Goal: Task Accomplishment & Management: Manage account settings

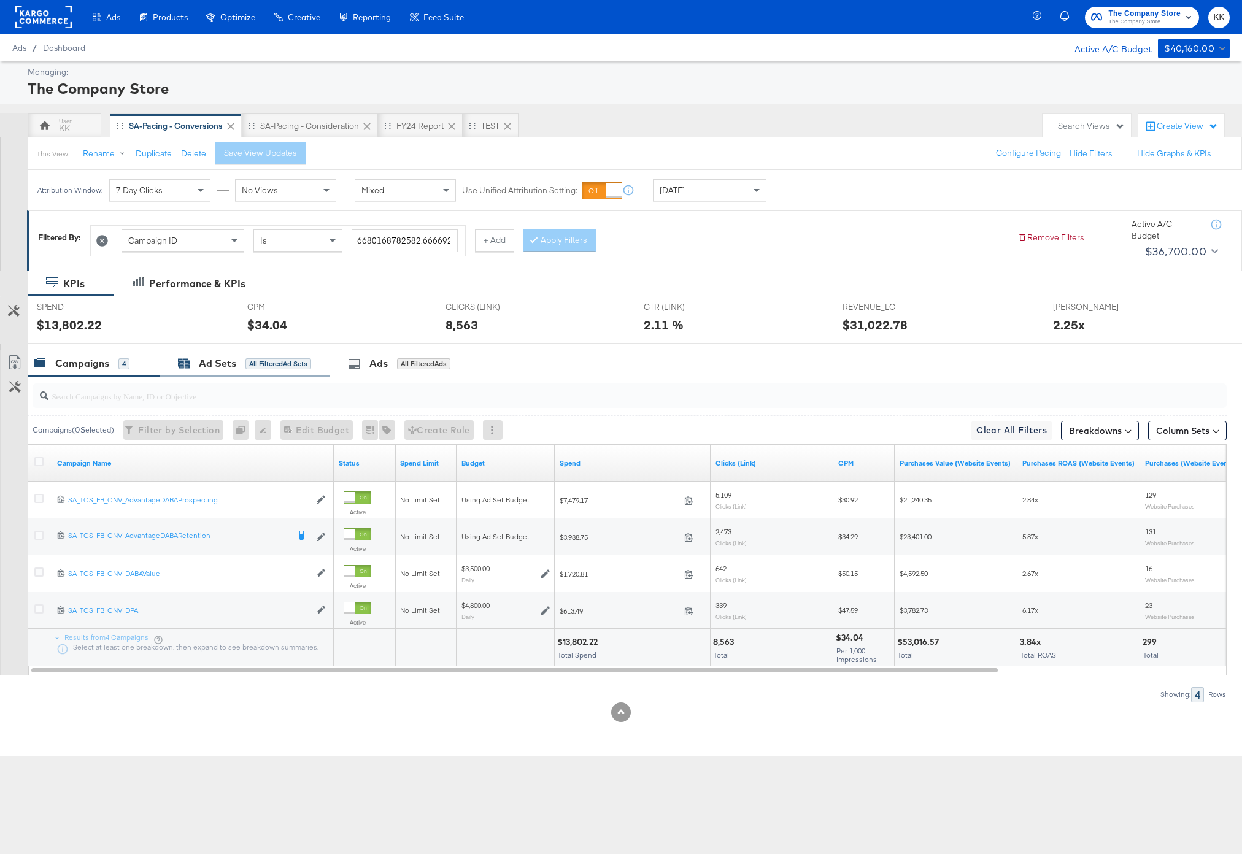
click at [199, 357] on div "Ad Sets" at bounding box center [217, 364] width 37 height 14
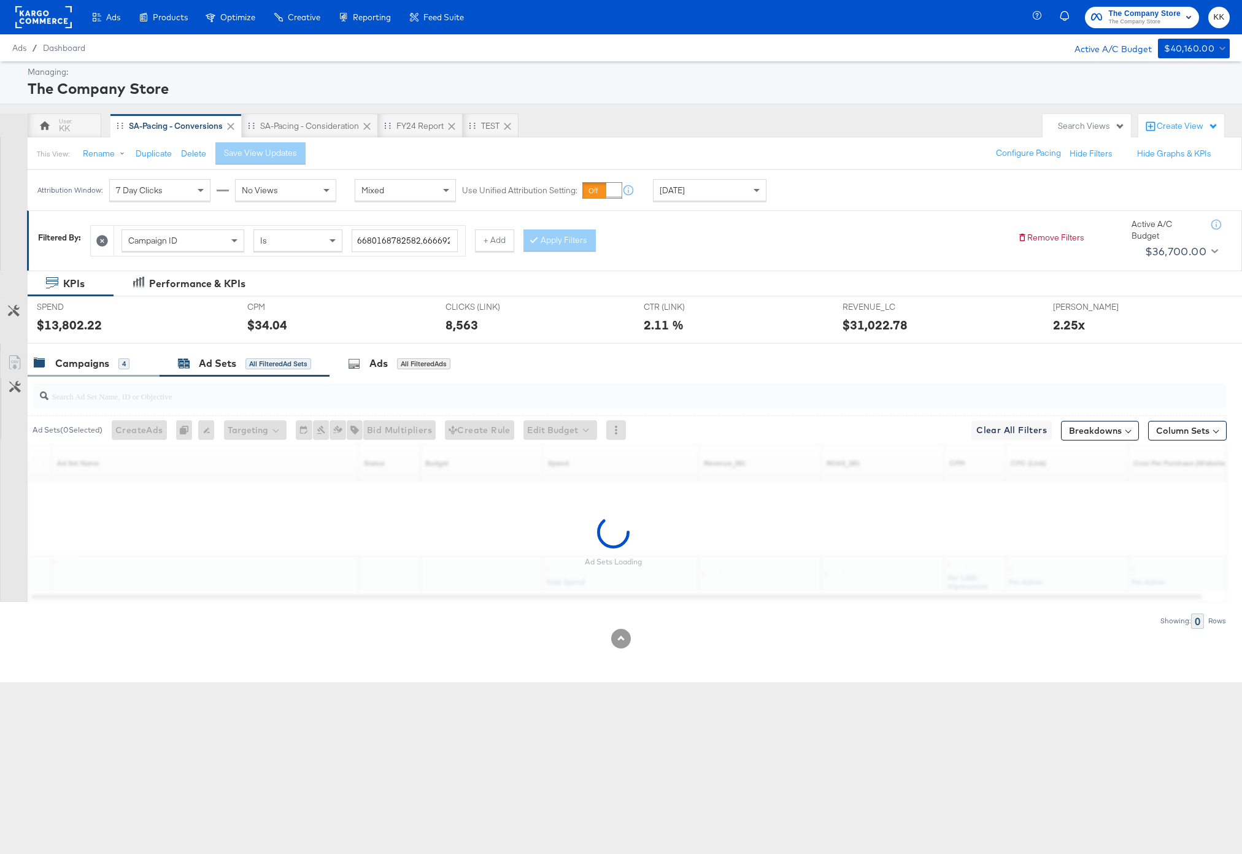
click at [122, 368] on div "4" at bounding box center [123, 363] width 11 height 11
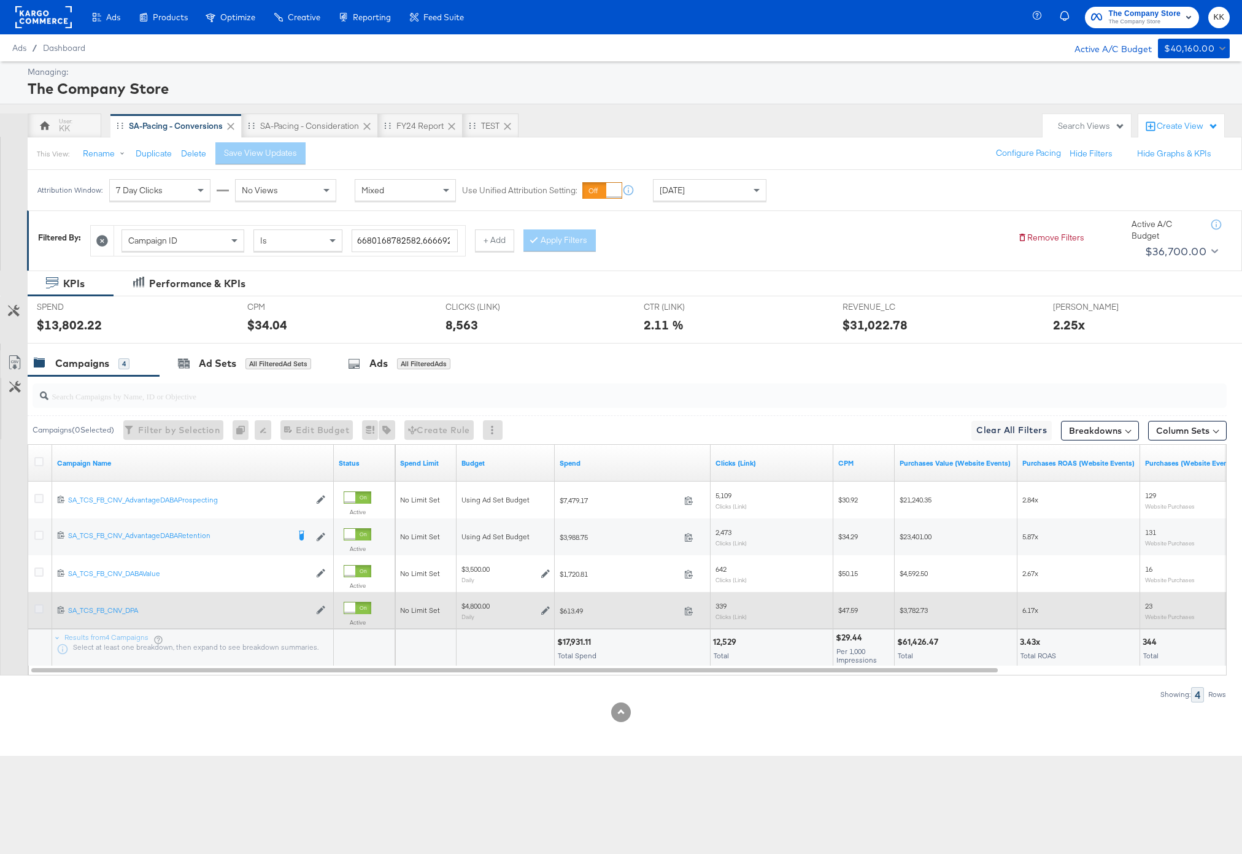
click at [36, 613] on icon at bounding box center [38, 609] width 9 height 9
click at [0, 0] on input "checkbox" at bounding box center [0, 0] width 0 height 0
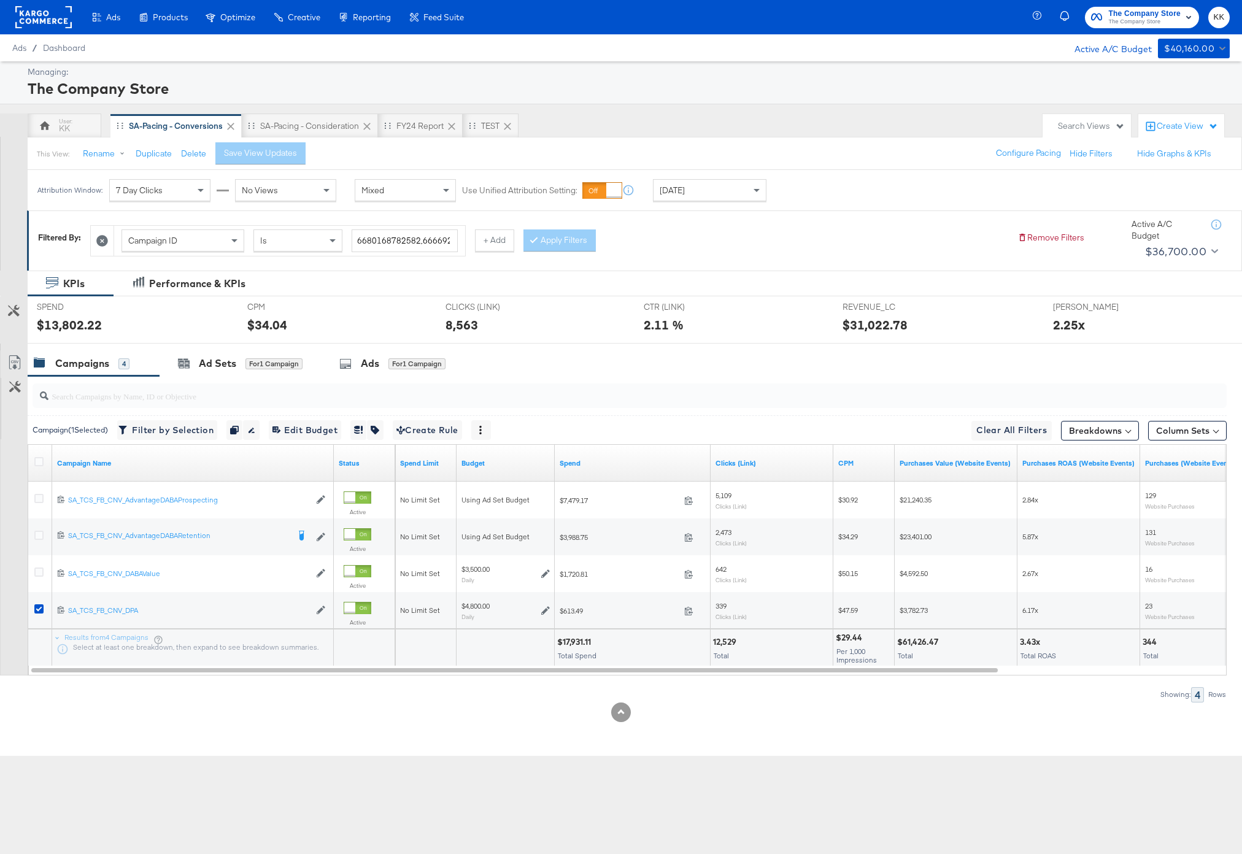
click at [266, 350] on div at bounding box center [621, 349] width 1242 height 10
click at [267, 365] on div "for 1 Campaign" at bounding box center [273, 363] width 57 height 11
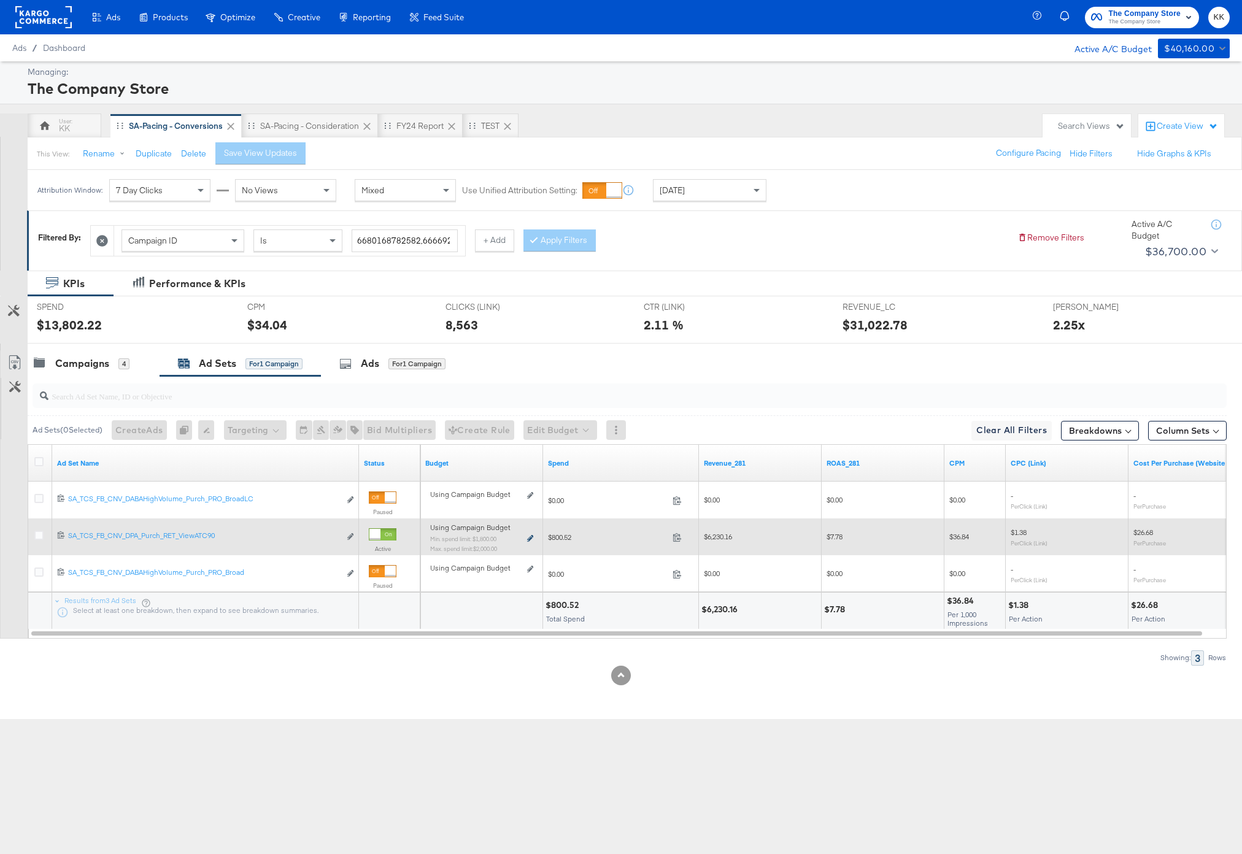
click at [530, 537] on icon at bounding box center [530, 538] width 6 height 7
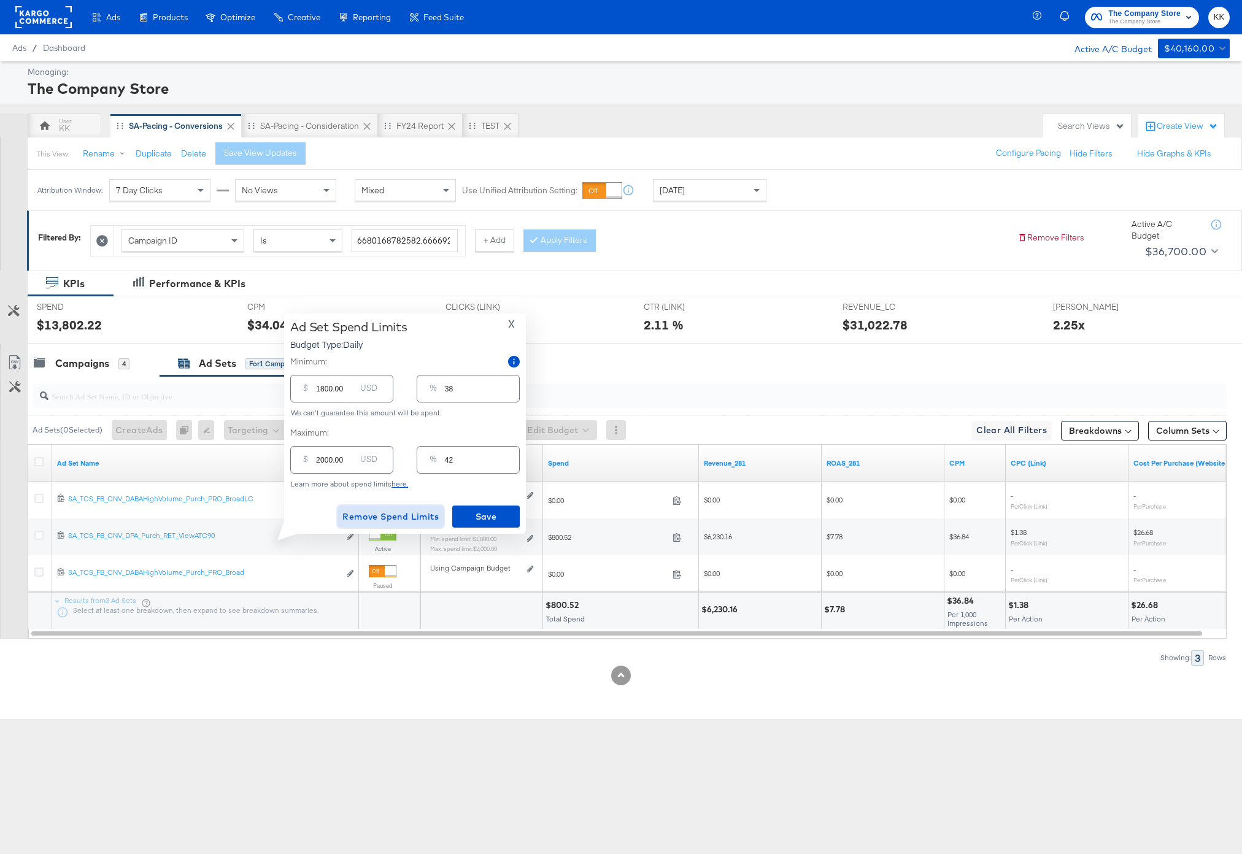
click at [406, 524] on span "Remove Spend Limits" at bounding box center [390, 516] width 96 height 15
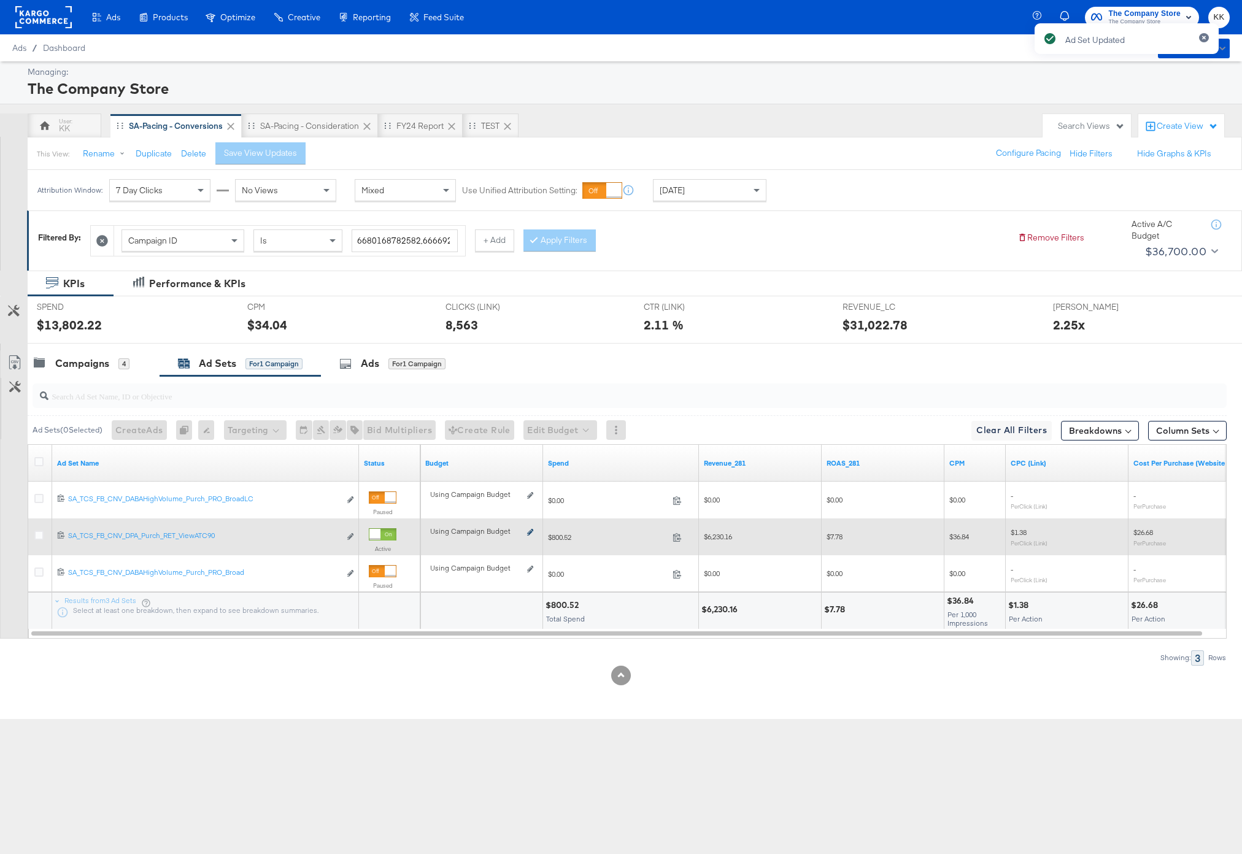
click at [530, 533] on icon at bounding box center [530, 532] width 6 height 7
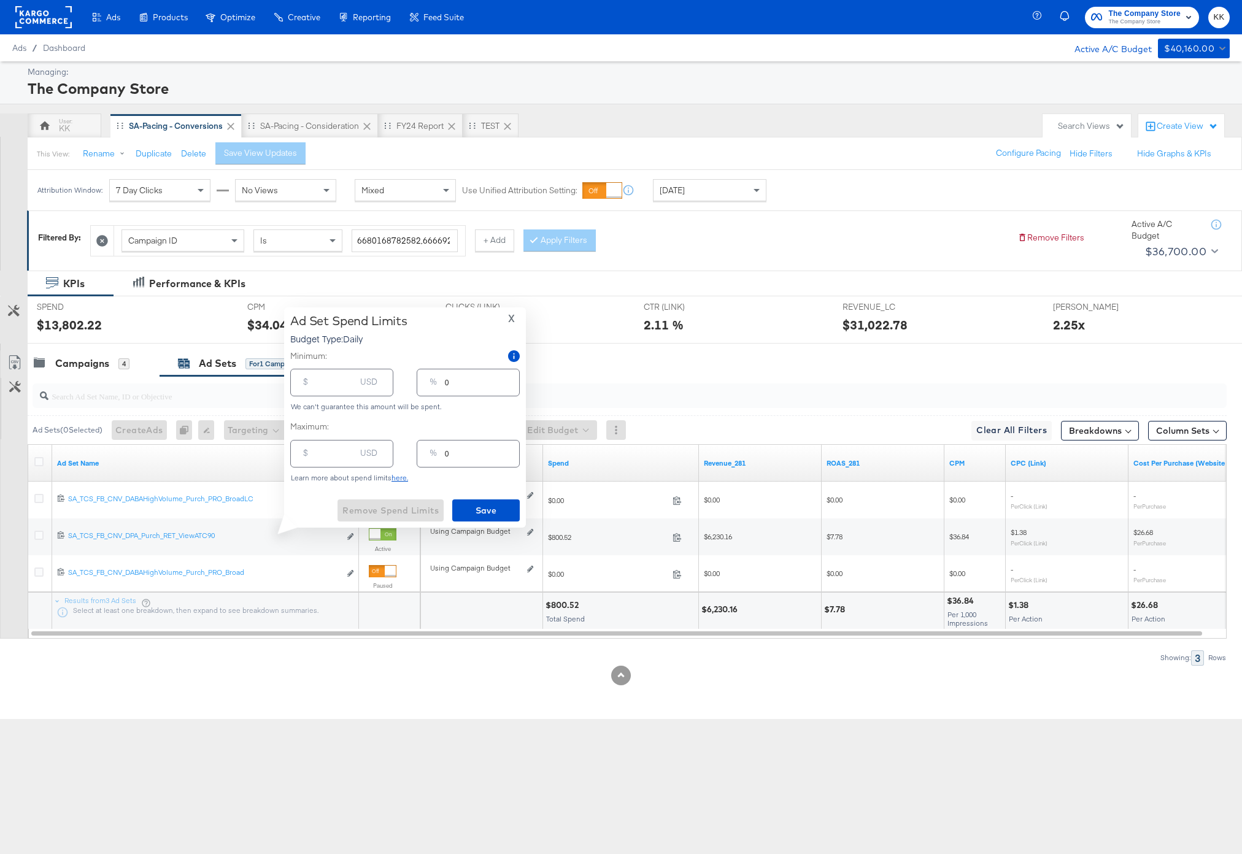
click at [332, 389] on input "number" at bounding box center [335, 378] width 39 height 26
type input "1"
type input "12"
type input "120"
type input "3"
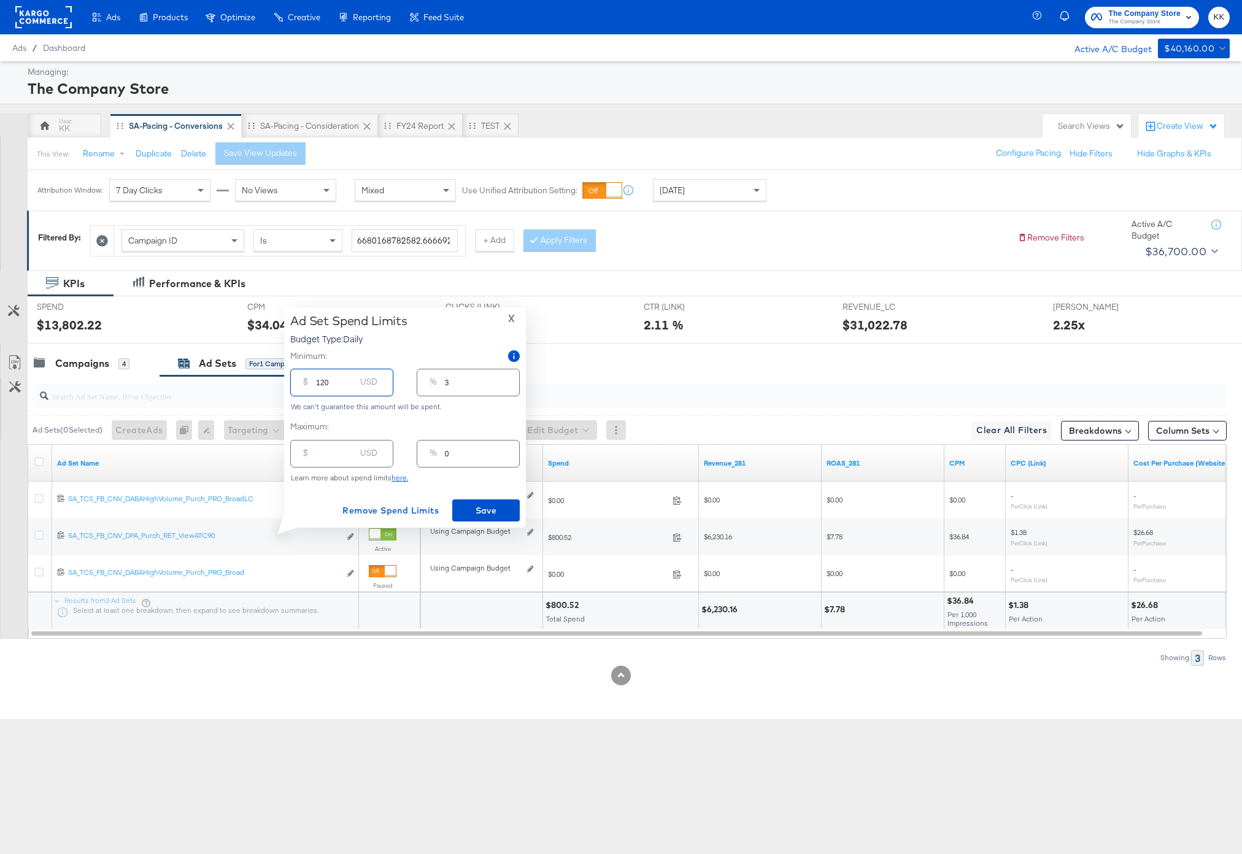
type input "1200"
type input "25"
type input "1200.00"
click at [509, 505] on span "Save" at bounding box center [486, 510] width 58 height 15
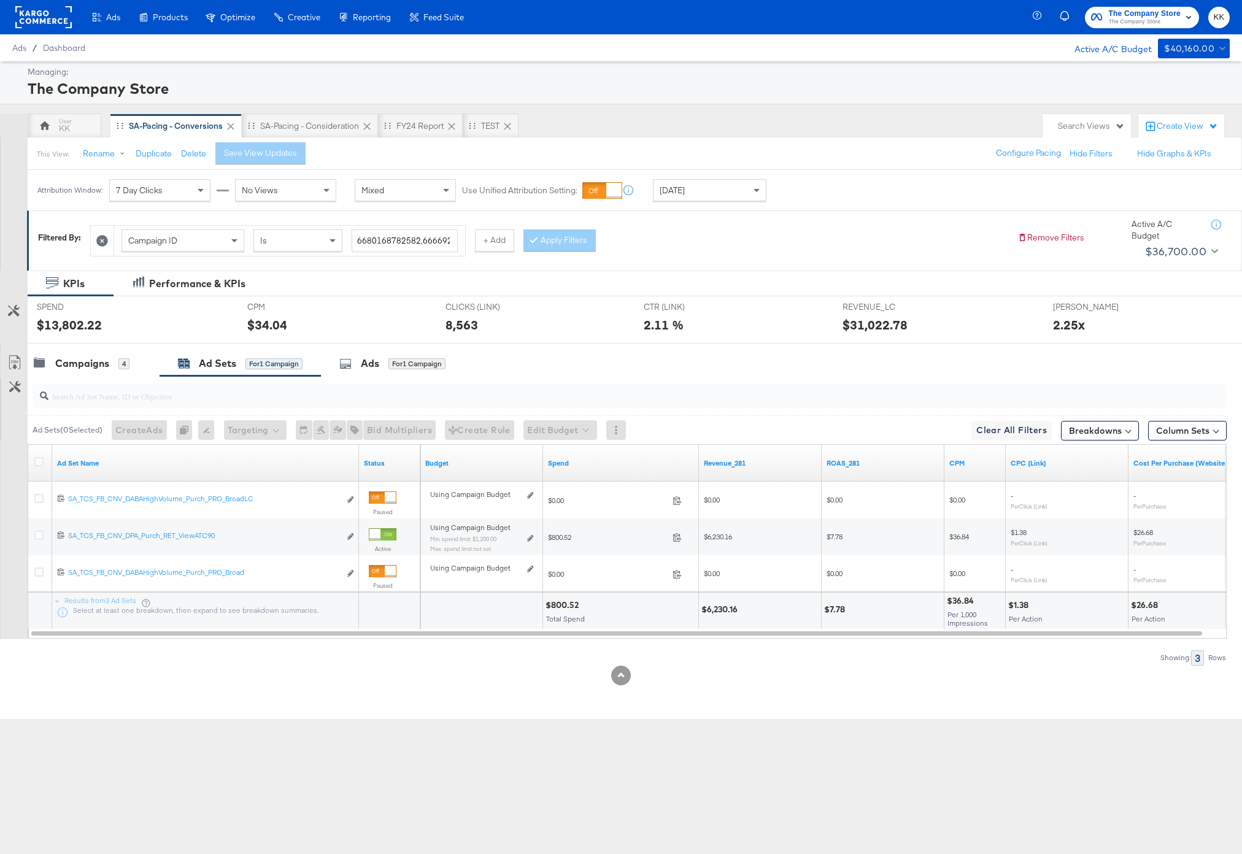
click at [105, 349] on div at bounding box center [621, 349] width 1242 height 10
click at [105, 363] on div "Campaigns" at bounding box center [82, 364] width 54 height 14
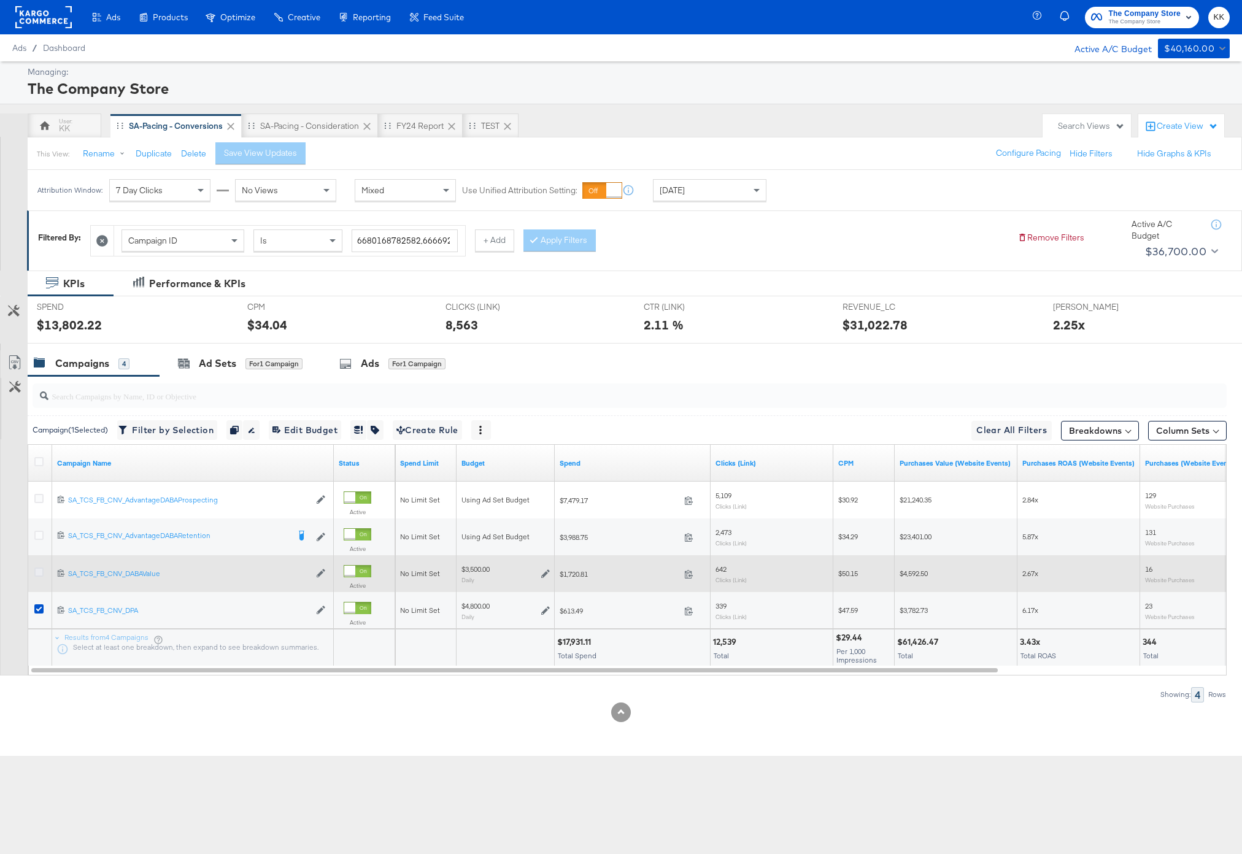
click at [37, 573] on icon at bounding box center [38, 572] width 9 height 9
click at [0, 0] on input "checkbox" at bounding box center [0, 0] width 0 height 0
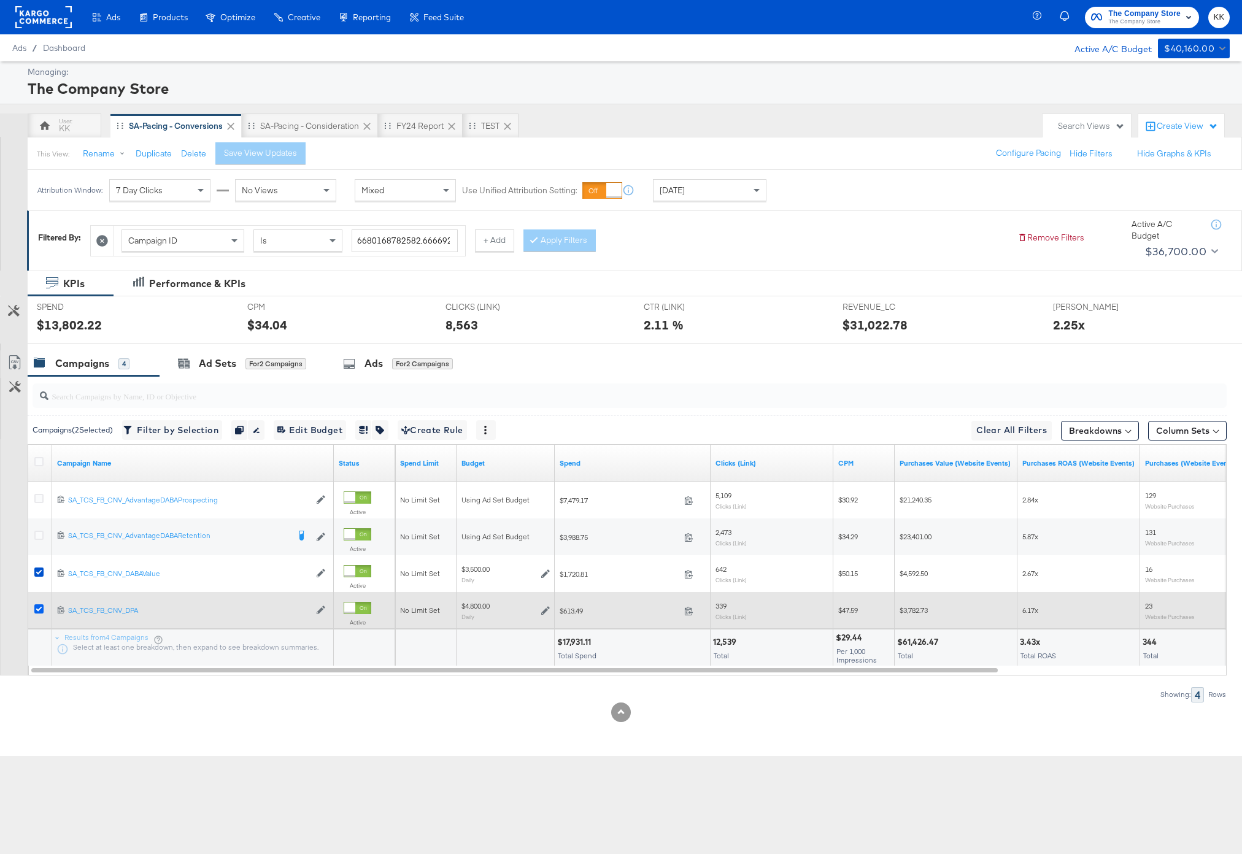
click at [37, 611] on icon at bounding box center [38, 609] width 9 height 9
click at [0, 0] on input "checkbox" at bounding box center [0, 0] width 0 height 0
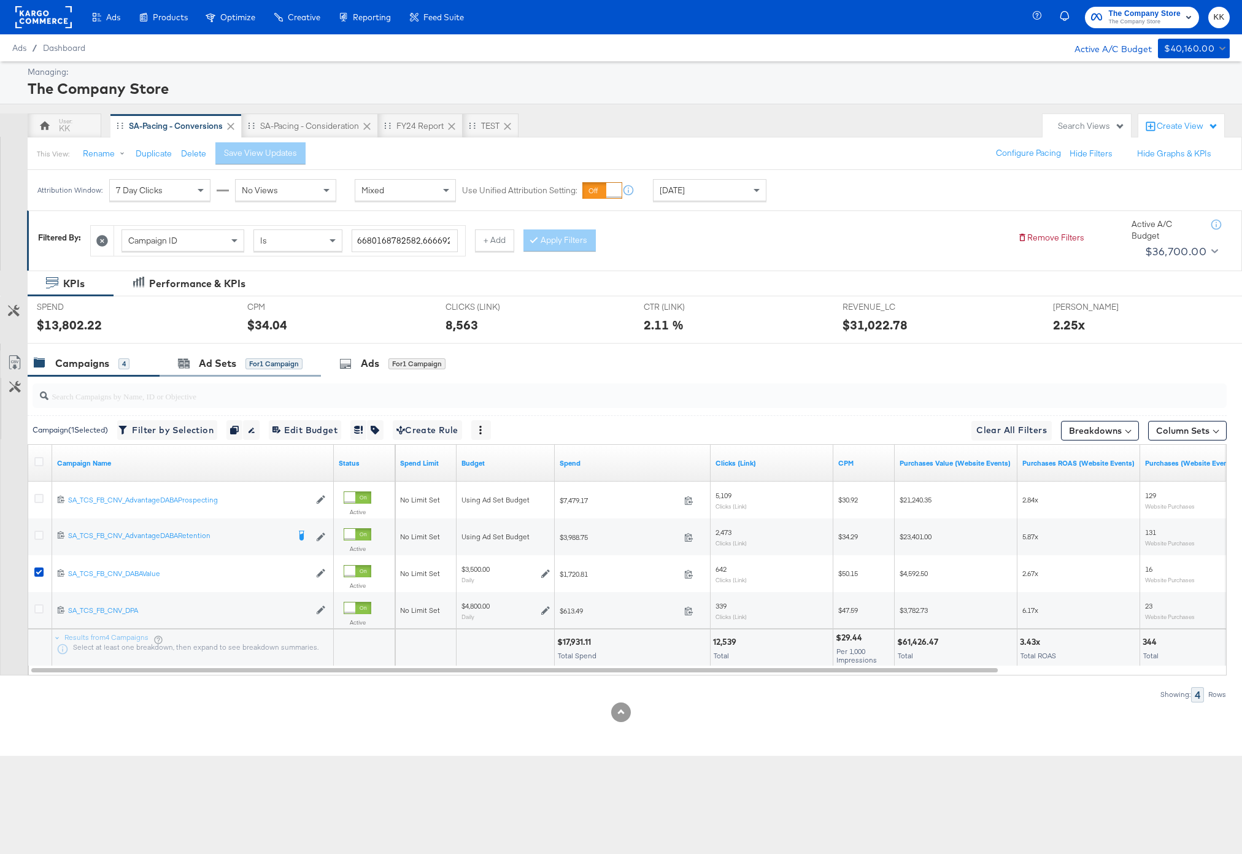
click at [200, 374] on div "Ad Sets for 1 Campaign" at bounding box center [240, 363] width 161 height 26
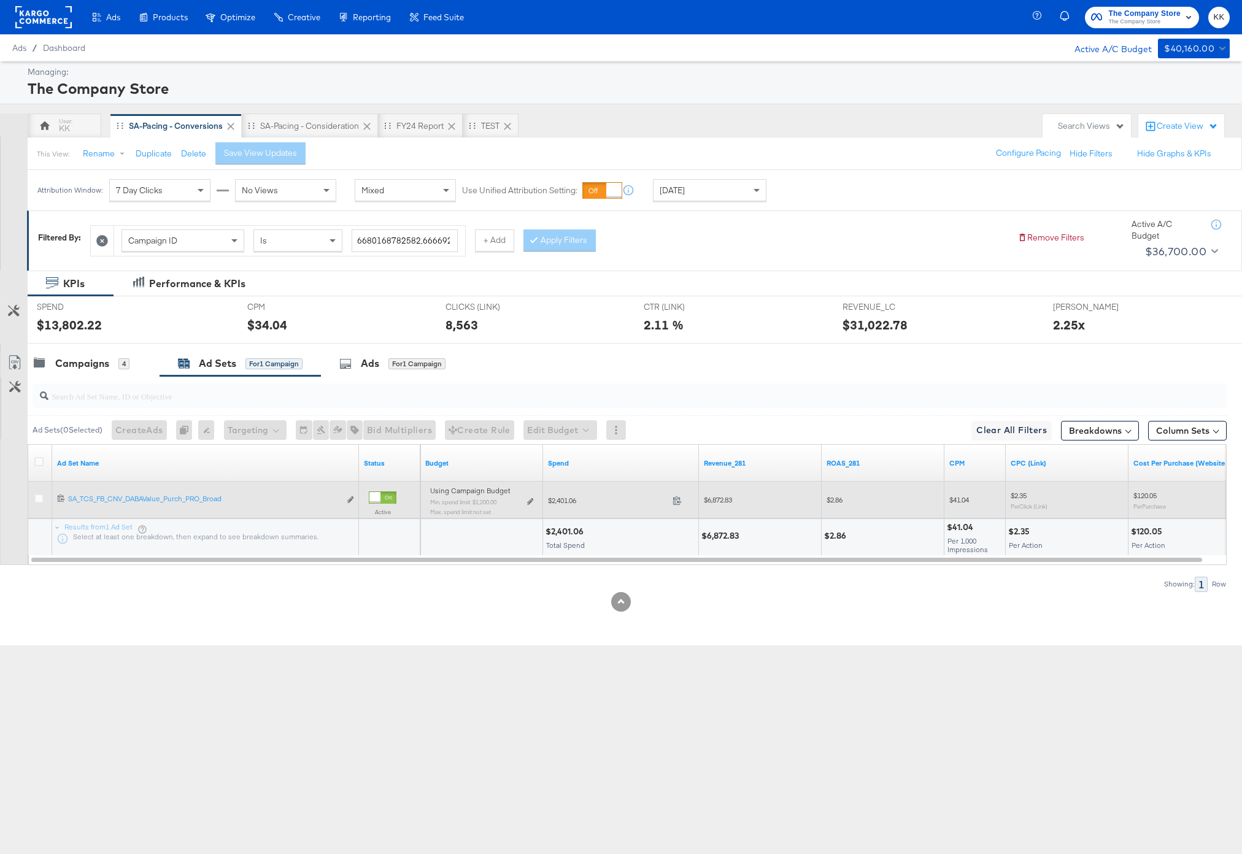
click at [525, 500] on div "Using Campaign Budget Min. spend limit: $1,200.00 Max. spend limit : not set Ed…" at bounding box center [481, 506] width 103 height 29
click at [528, 500] on icon at bounding box center [530, 501] width 6 height 7
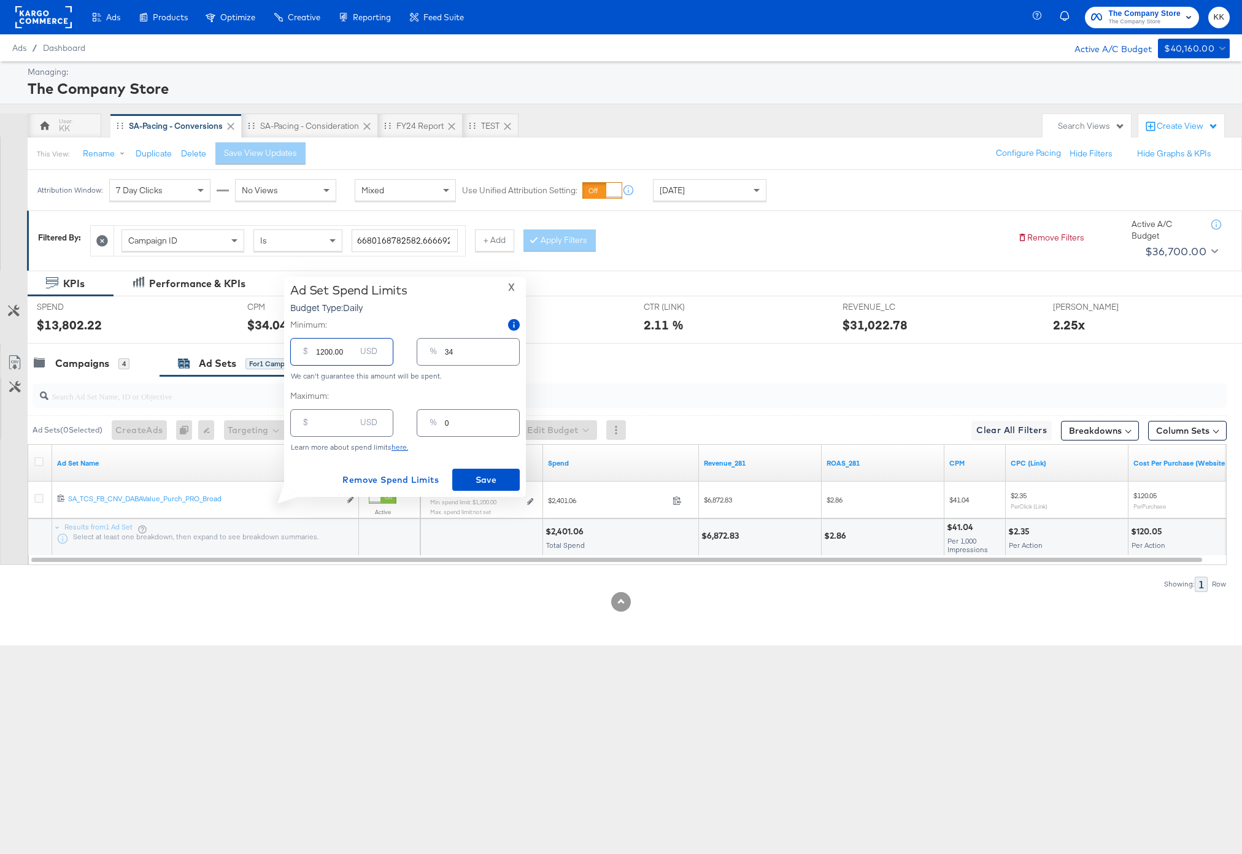
click at [323, 353] on input "1200.00" at bounding box center [335, 347] width 39 height 26
type input "100.00"
type input "3"
type input "1900.00"
type input "54"
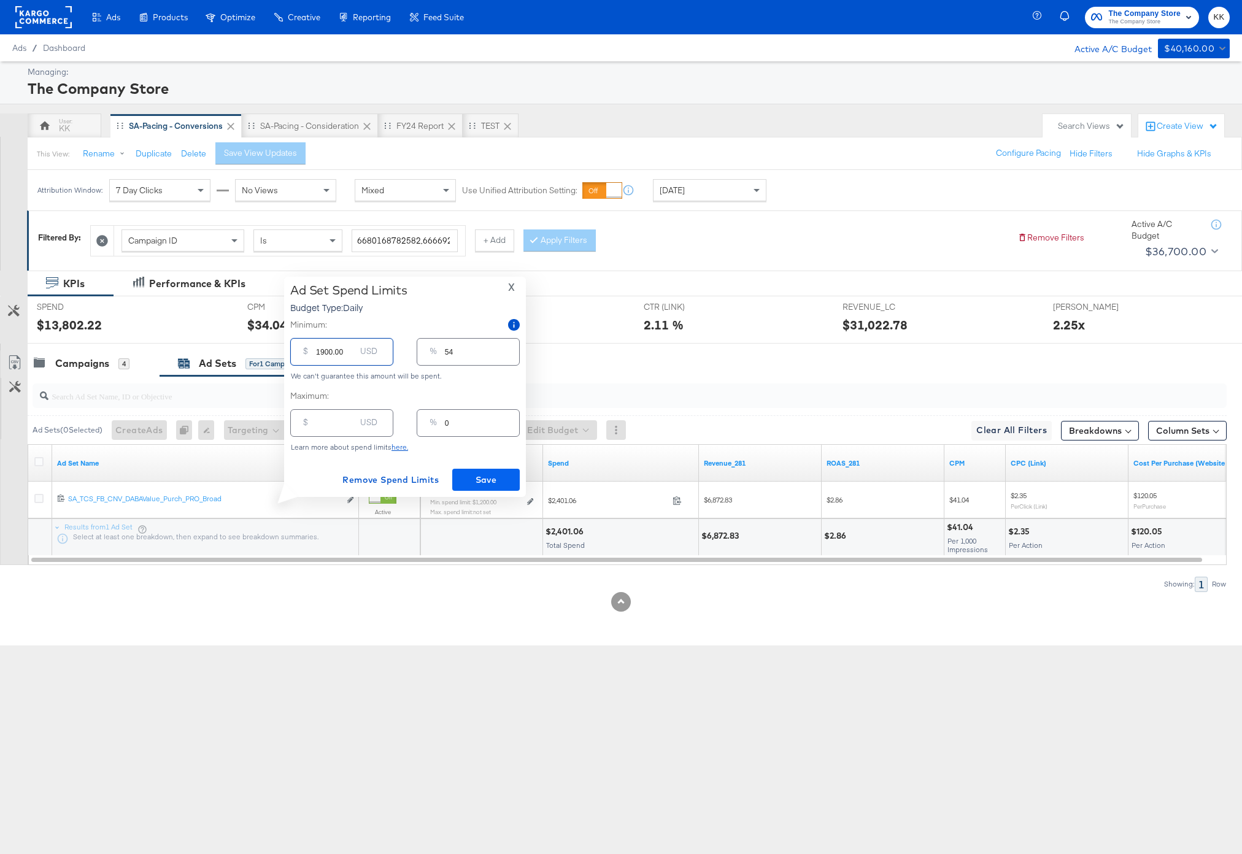
type input "1900.00"
click at [481, 478] on span "Save" at bounding box center [486, 480] width 58 height 15
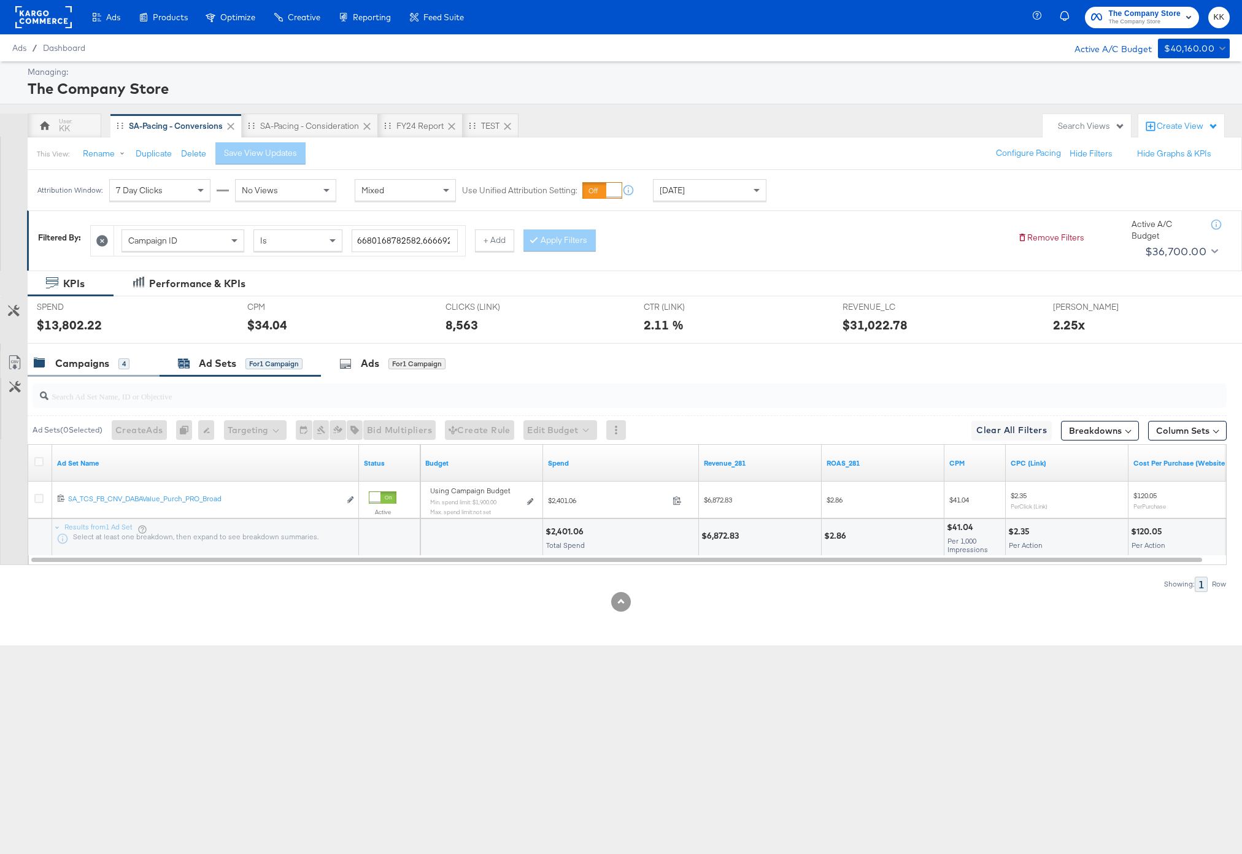
click at [112, 367] on div "Campaigns 4" at bounding box center [82, 364] width 96 height 14
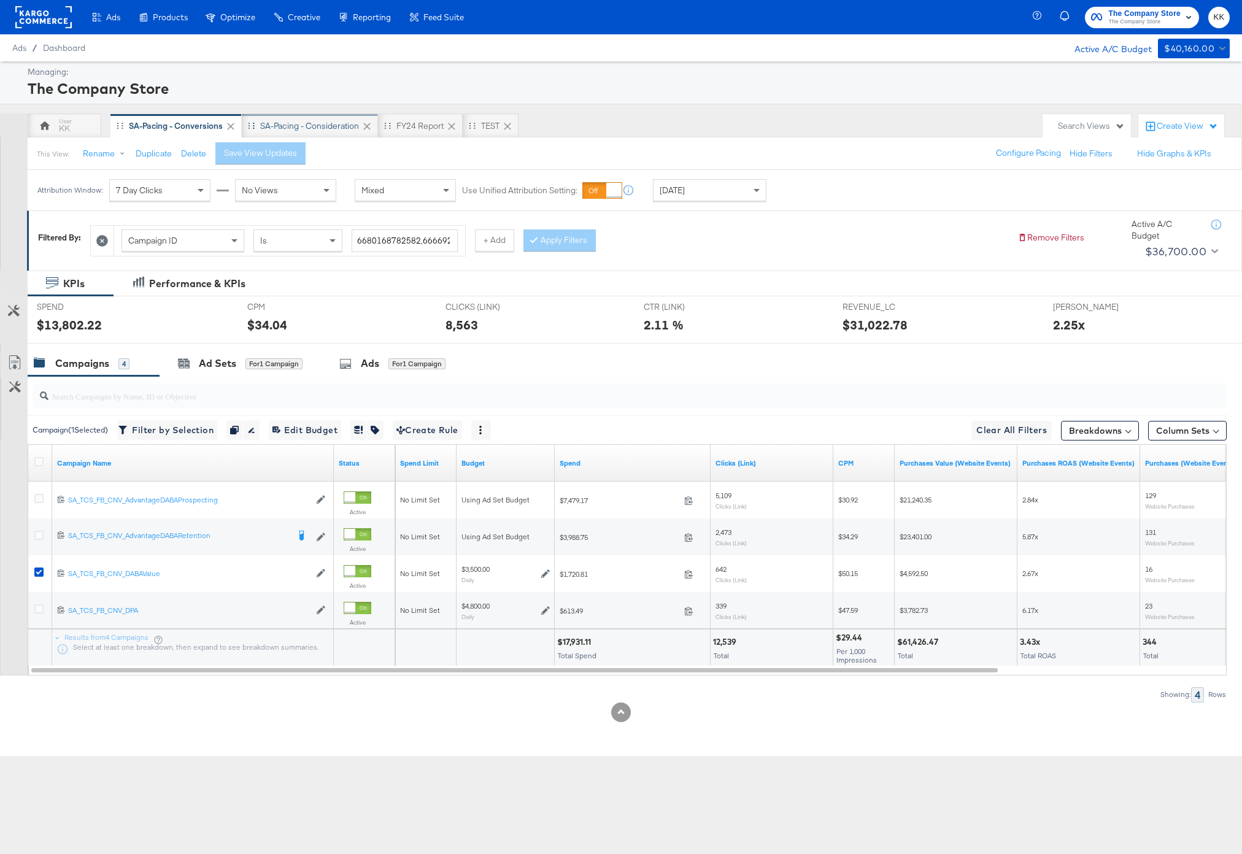
click at [327, 133] on div "SA-Pacing - Consideration" at bounding box center [310, 126] width 136 height 25
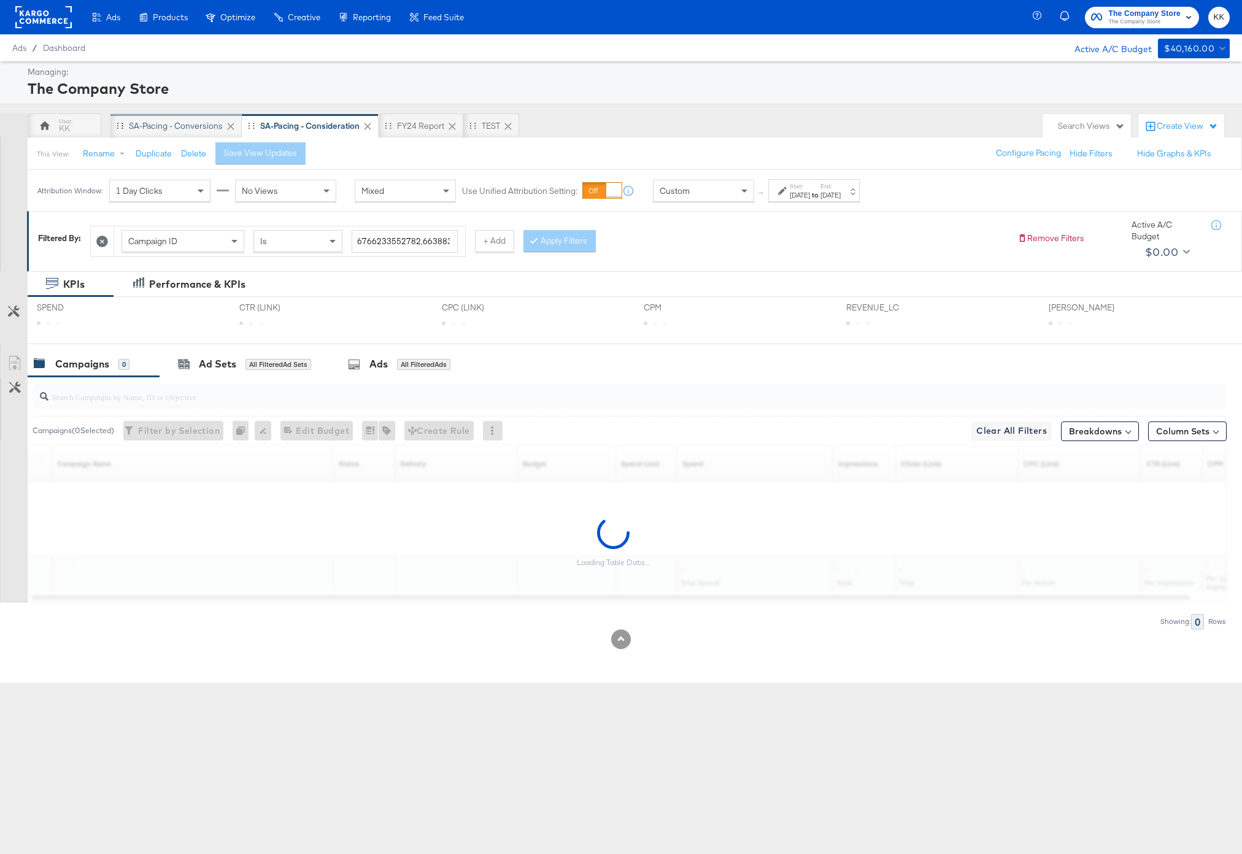
click at [172, 128] on div "SA-Pacing - Conversions" at bounding box center [176, 126] width 94 height 12
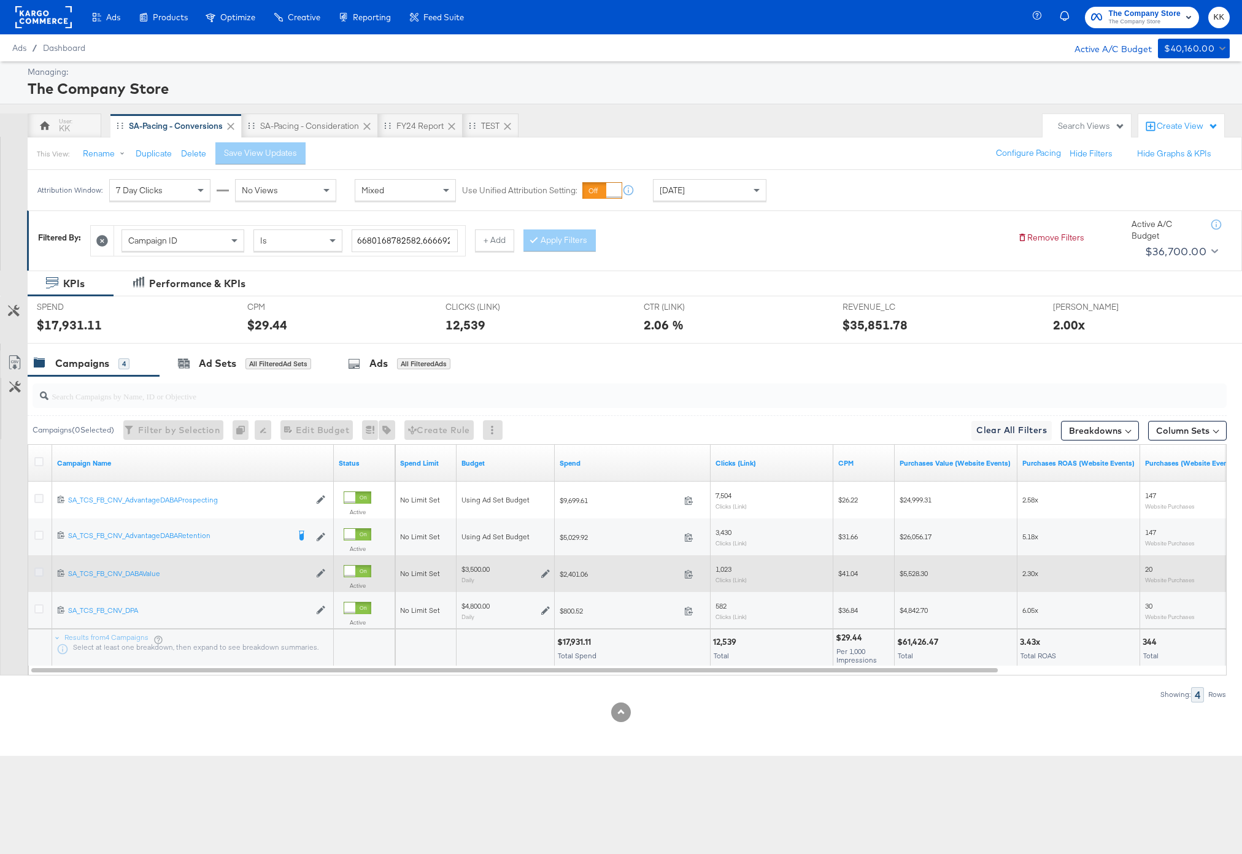
click at [39, 574] on icon at bounding box center [38, 572] width 9 height 9
click at [0, 0] on input "checkbox" at bounding box center [0, 0] width 0 height 0
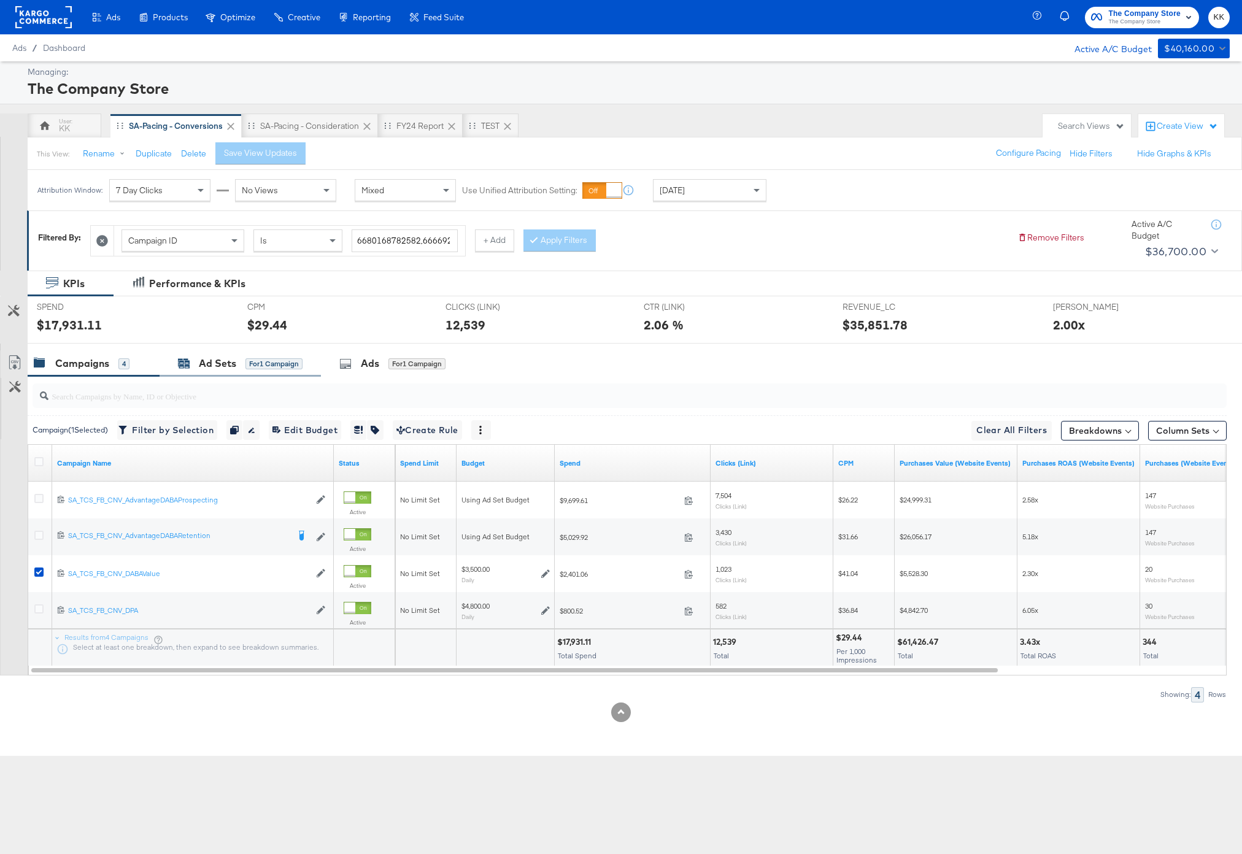
click at [278, 359] on div "for 1 Campaign" at bounding box center [273, 363] width 57 height 11
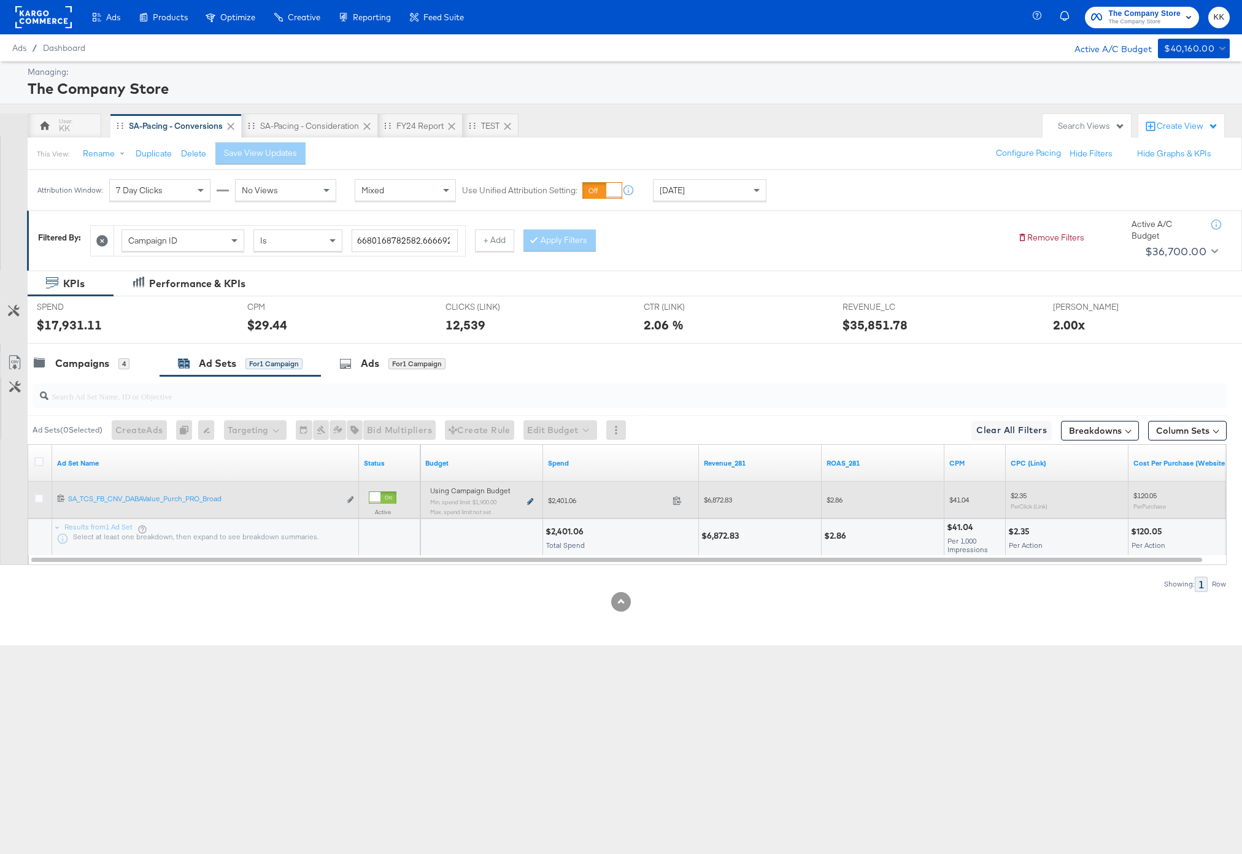
click at [531, 503] on icon at bounding box center [530, 501] width 6 height 7
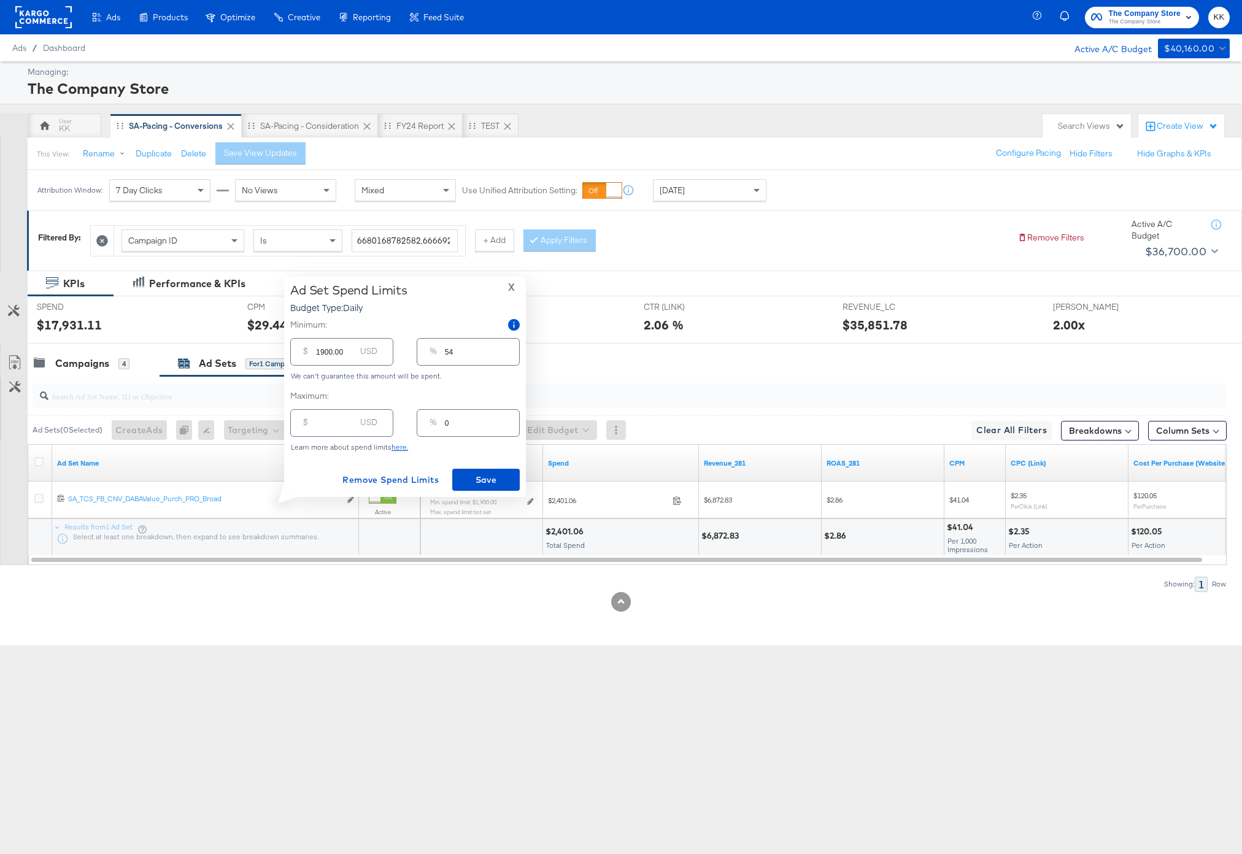
click at [323, 431] on input "number" at bounding box center [335, 418] width 39 height 26
click at [323, 358] on input "1900.00" at bounding box center [335, 347] width 39 height 26
click at [323, 350] on input "1900.00" at bounding box center [335, 347] width 39 height 26
type input "100.00"
type input "3"
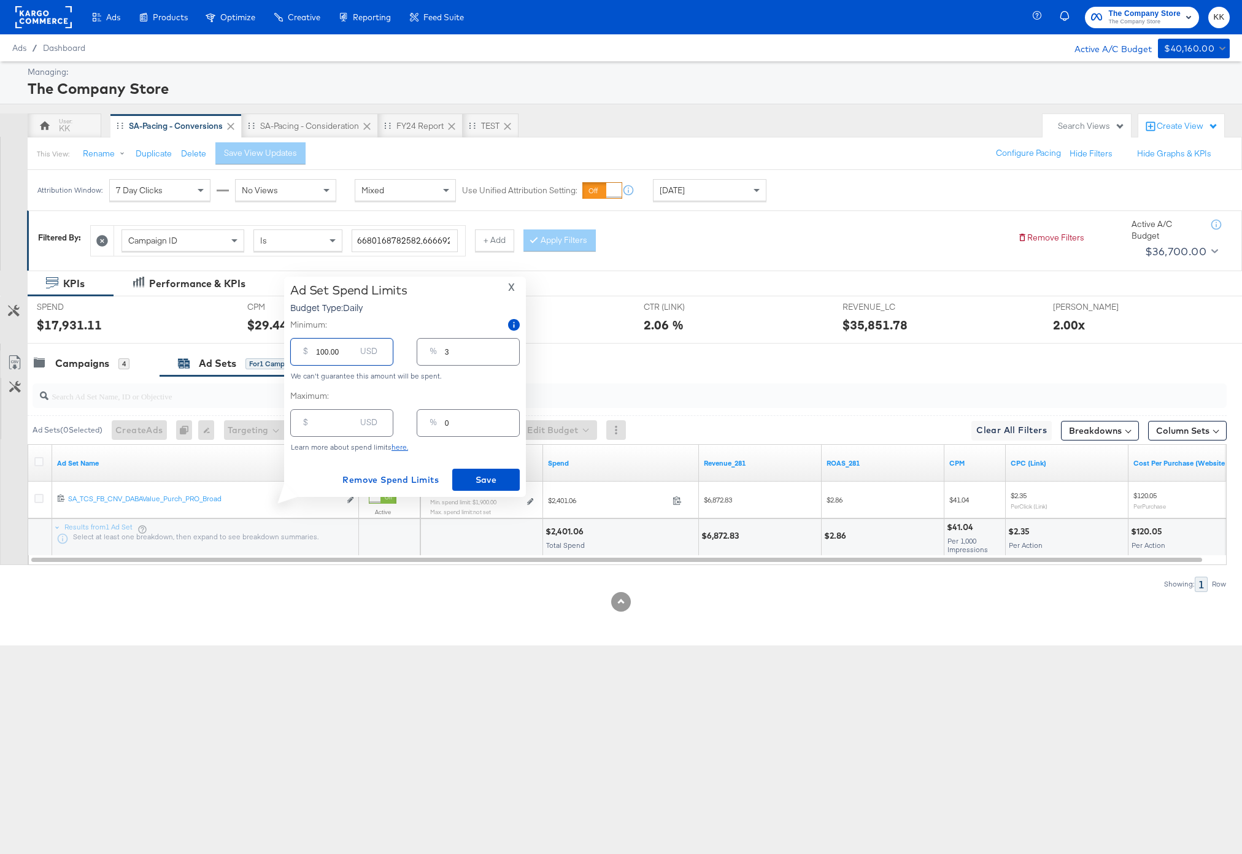
type input "1000.00"
type input "29"
type input "1000.00"
click at [322, 425] on input "number" at bounding box center [335, 418] width 39 height 26
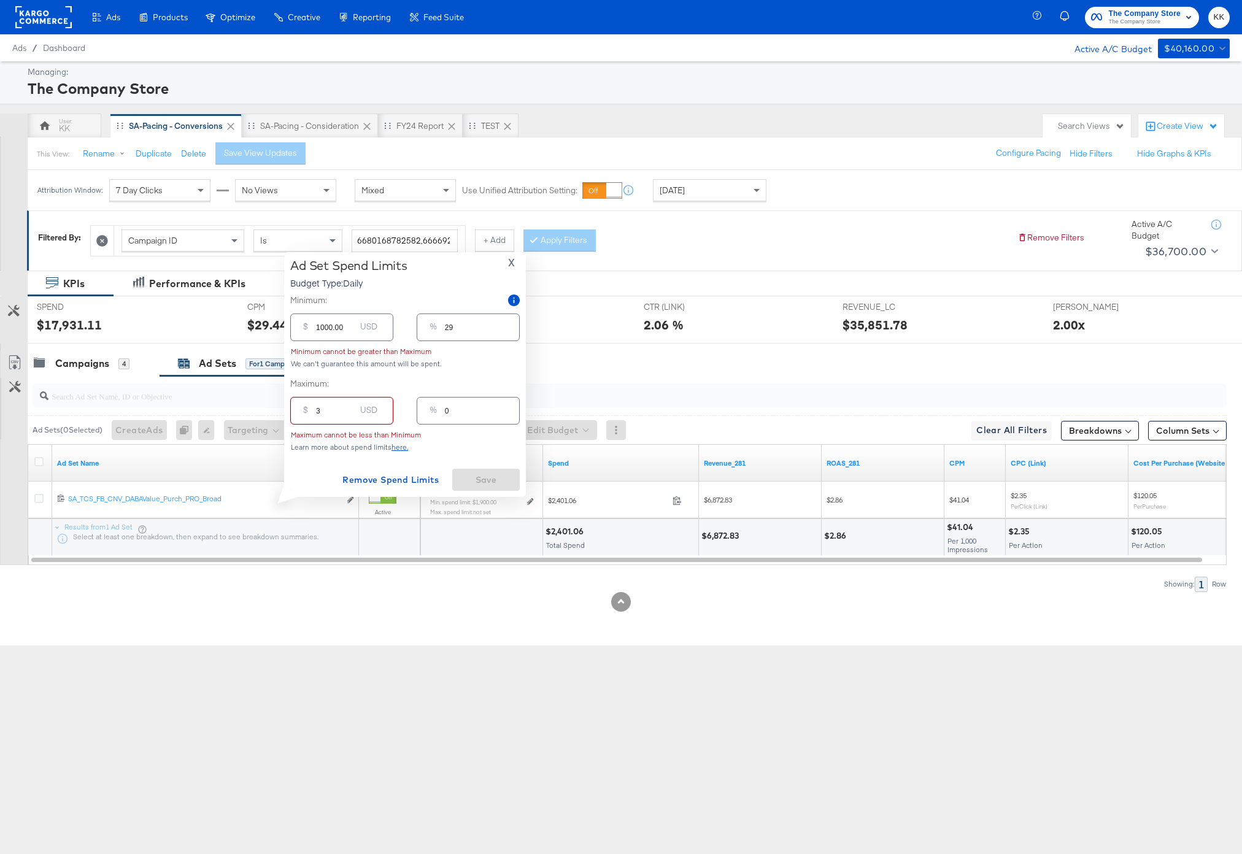
type input "30"
type input "1"
type input "300"
type input "9"
type input "3000"
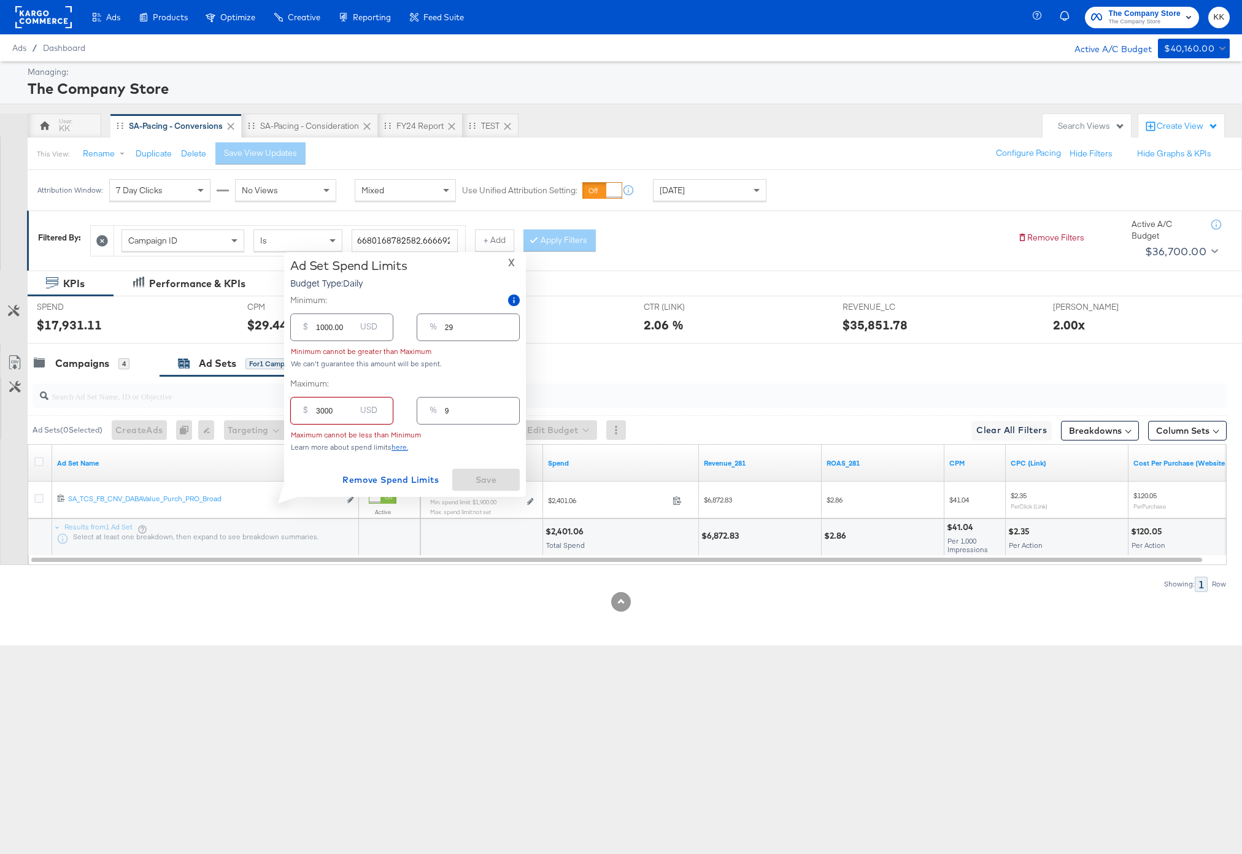
type input "86"
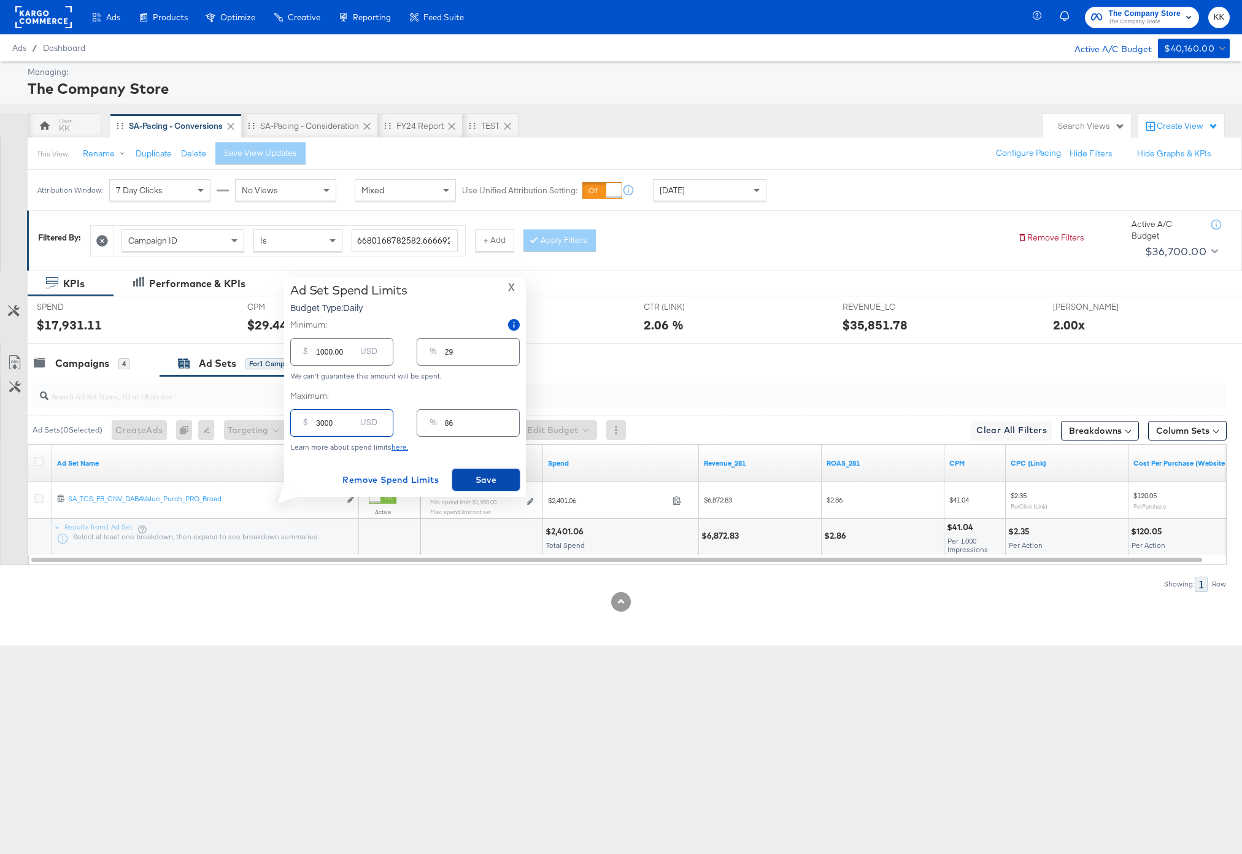
type input "3000.00"
click at [476, 477] on span "Save" at bounding box center [486, 480] width 58 height 15
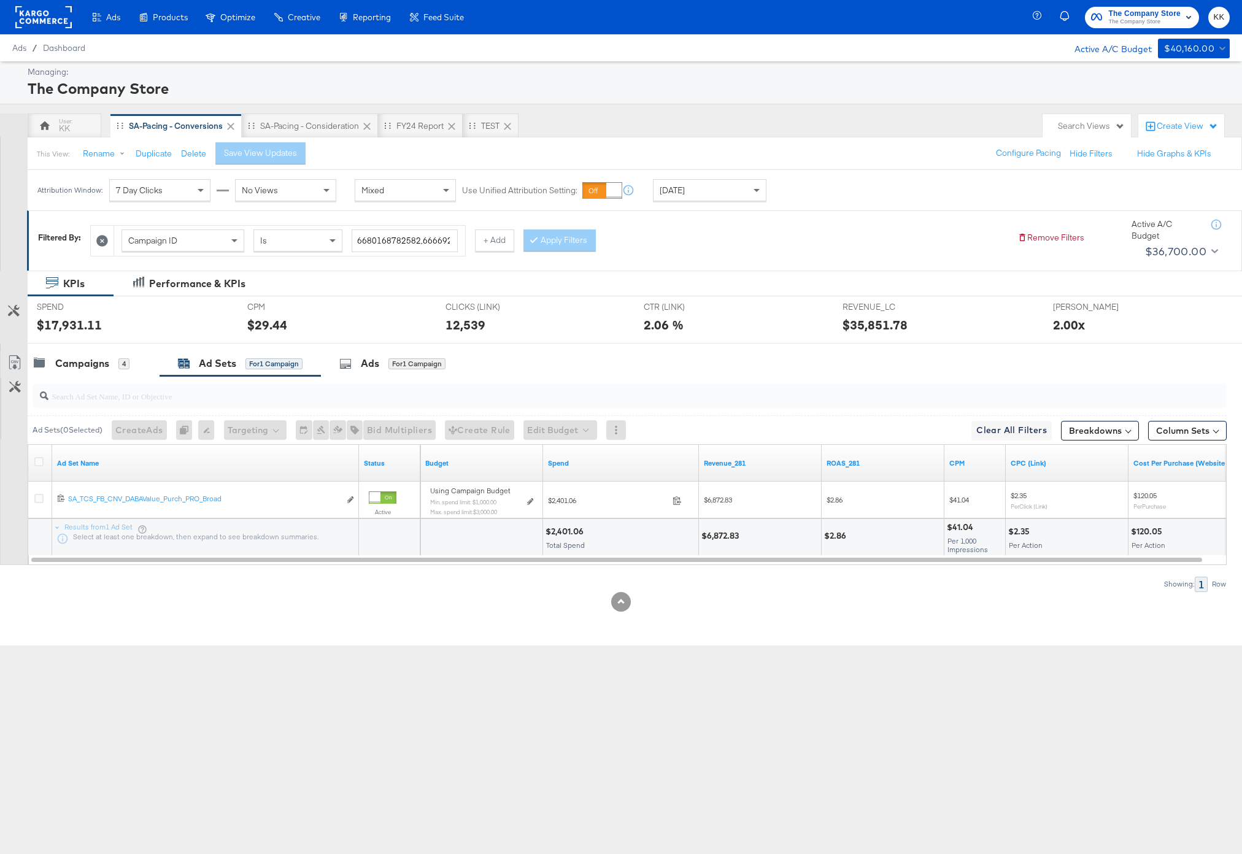
click at [96, 346] on div at bounding box center [621, 349] width 1242 height 10
click at [93, 362] on div "Campaigns" at bounding box center [82, 364] width 54 height 14
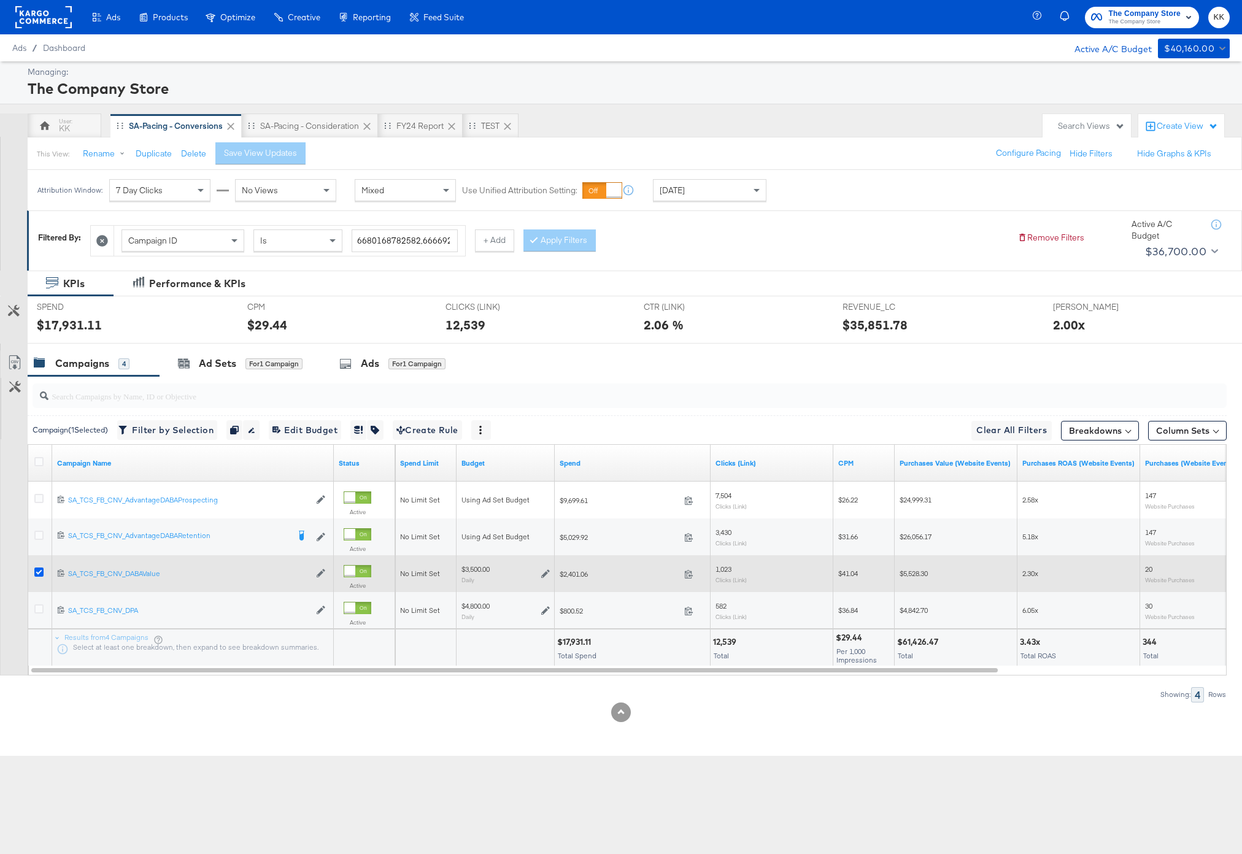
click at [34, 573] on icon at bounding box center [38, 572] width 9 height 9
click at [0, 0] on input "checkbox" at bounding box center [0, 0] width 0 height 0
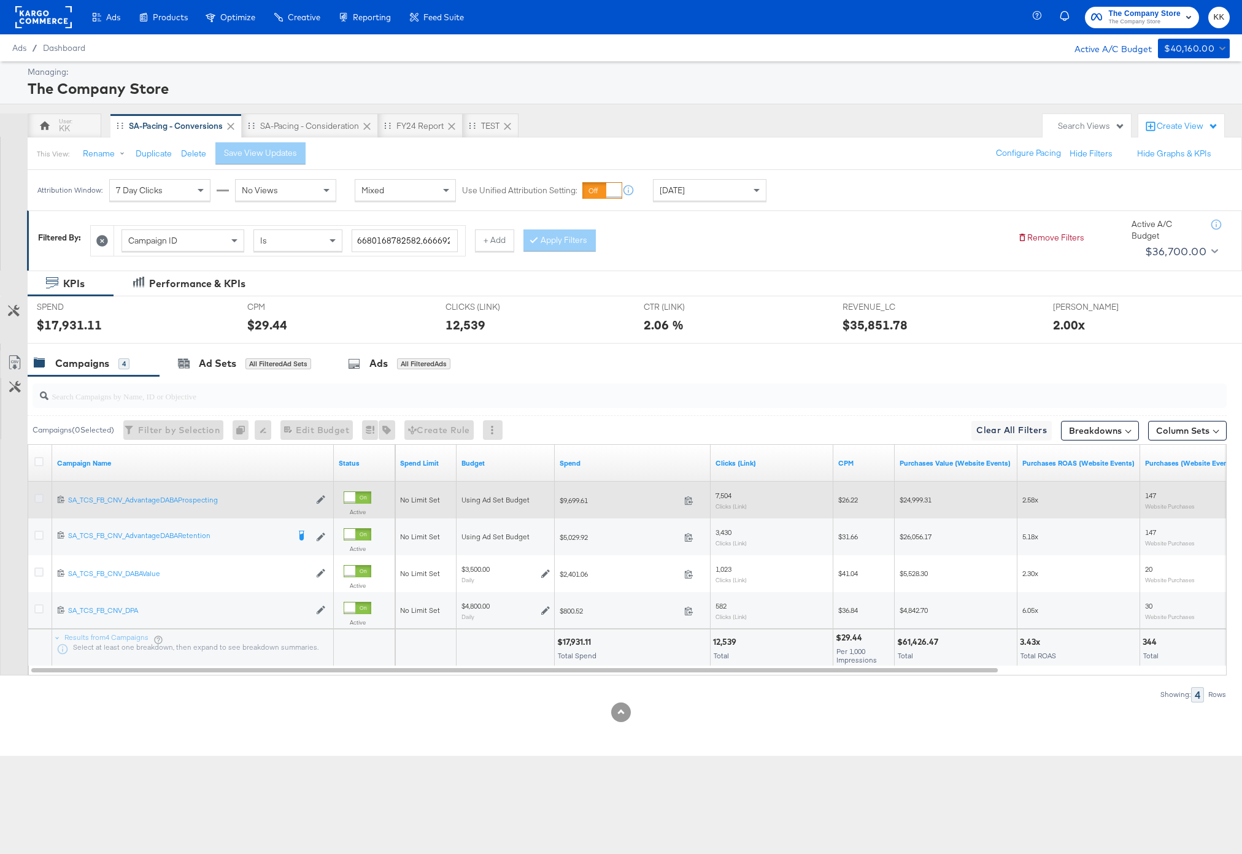
click at [36, 502] on icon at bounding box center [38, 498] width 9 height 9
click at [0, 0] on input "checkbox" at bounding box center [0, 0] width 0 height 0
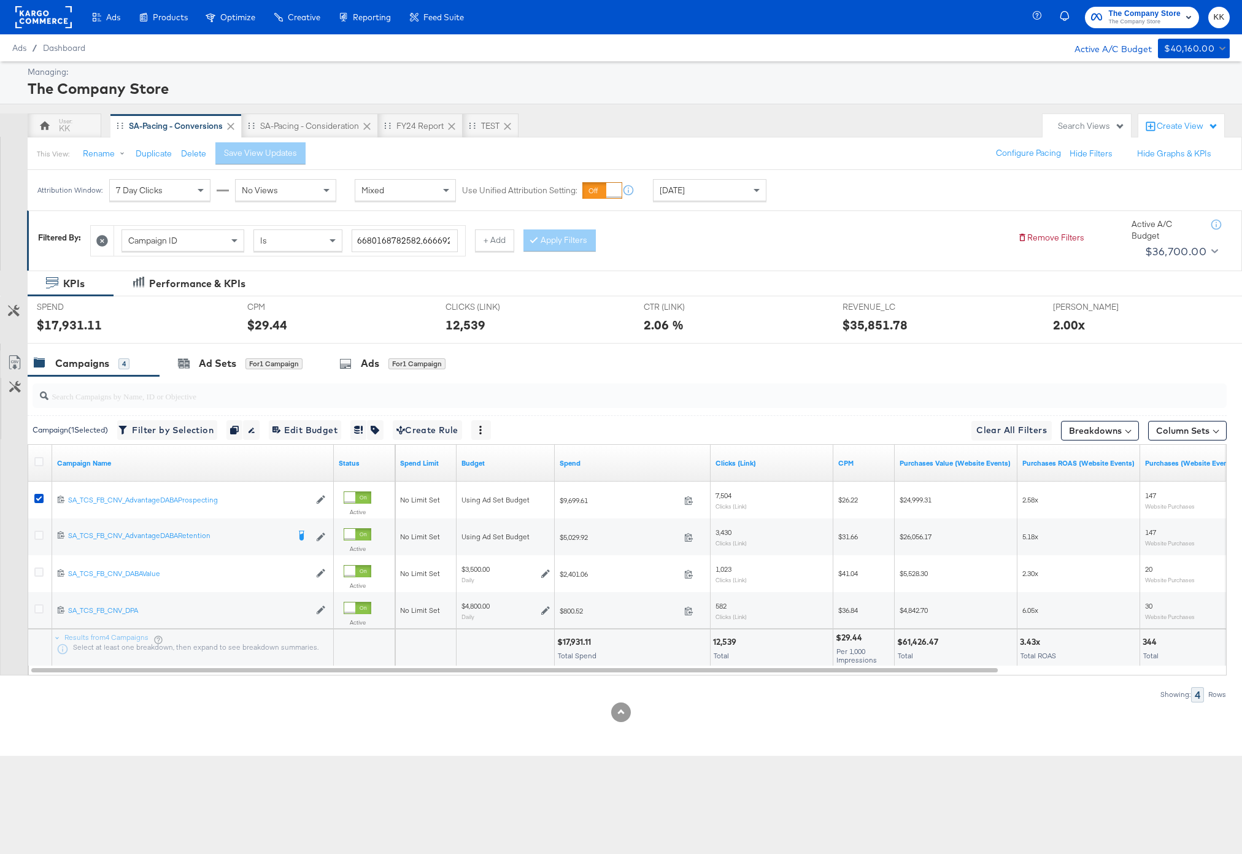
click at [249, 349] on div at bounding box center [621, 349] width 1242 height 10
click at [249, 360] on div "for 1 Campaign" at bounding box center [273, 363] width 57 height 11
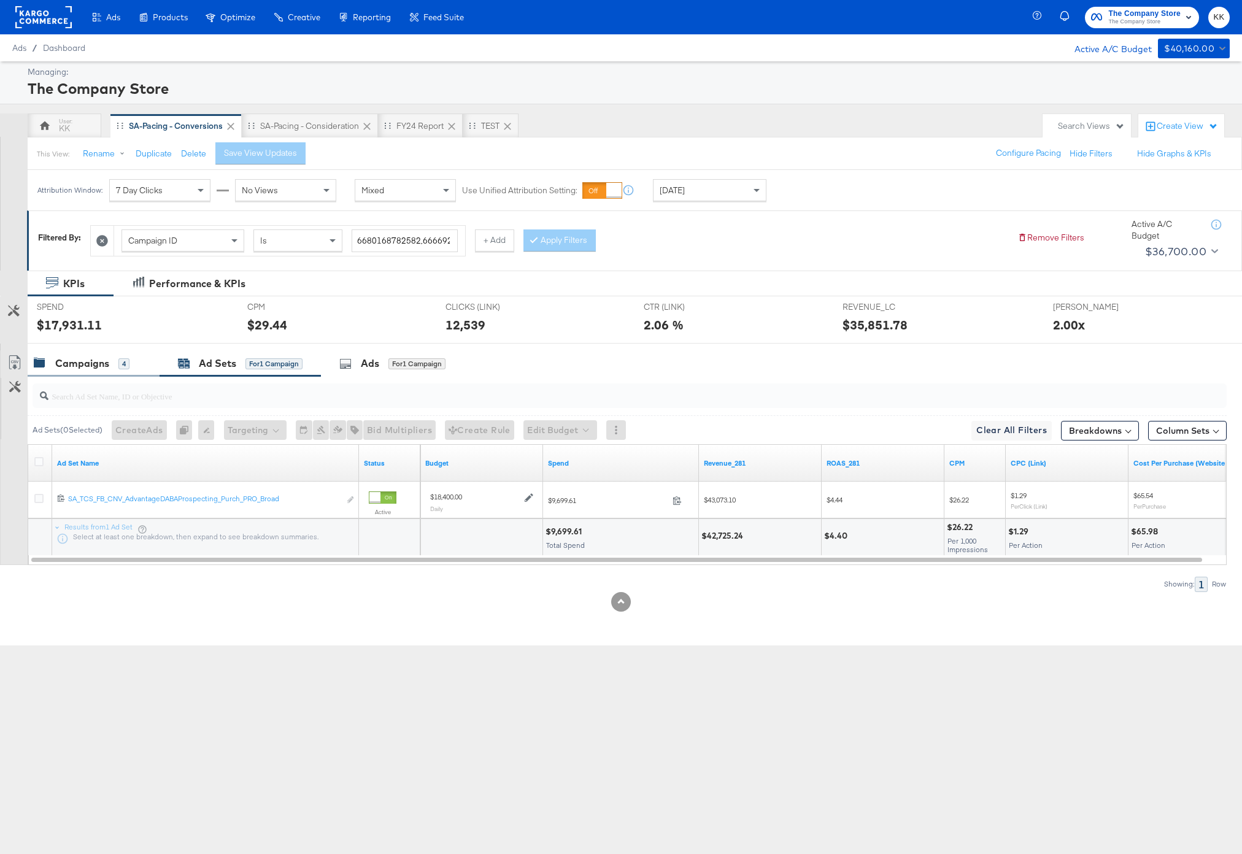
click at [116, 363] on div "Campaigns 4" at bounding box center [82, 364] width 96 height 14
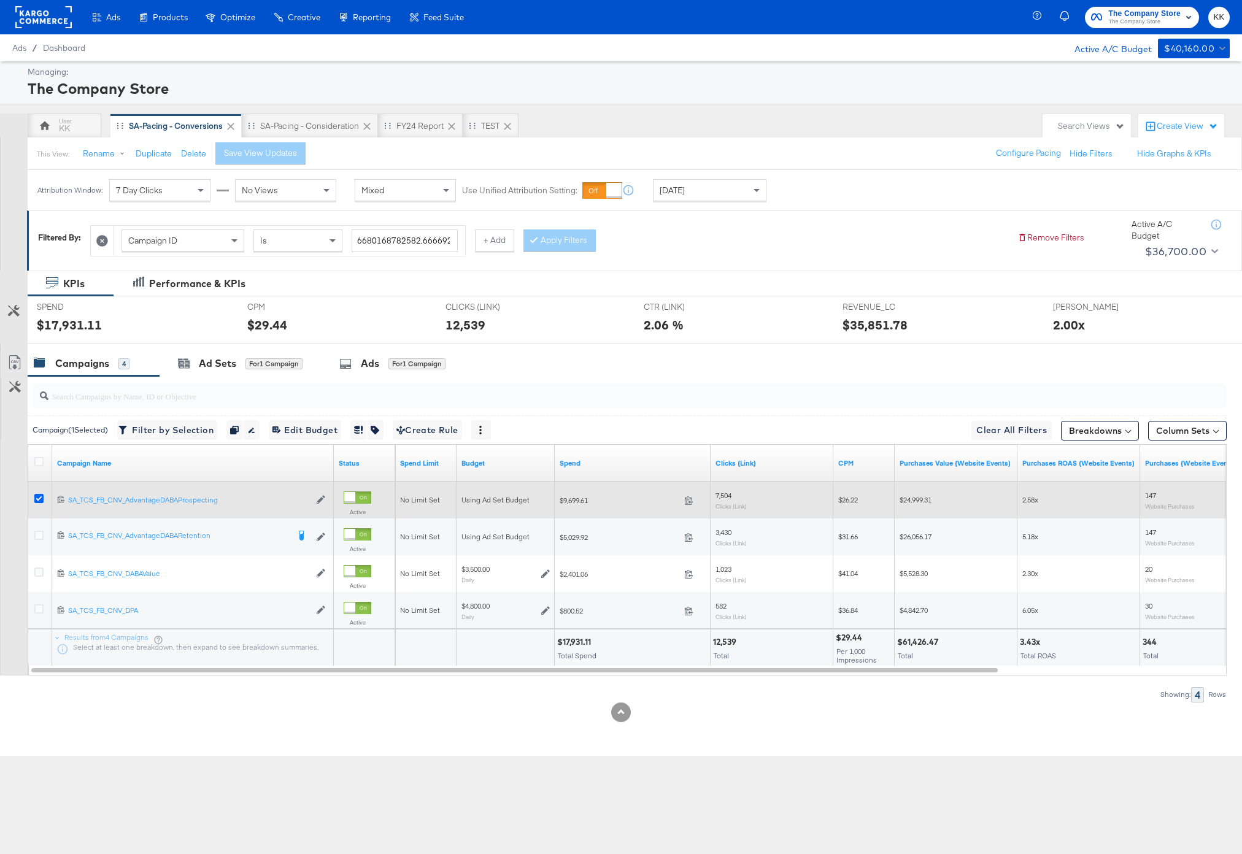
click at [41, 501] on icon at bounding box center [38, 498] width 9 height 9
click at [0, 0] on input "checkbox" at bounding box center [0, 0] width 0 height 0
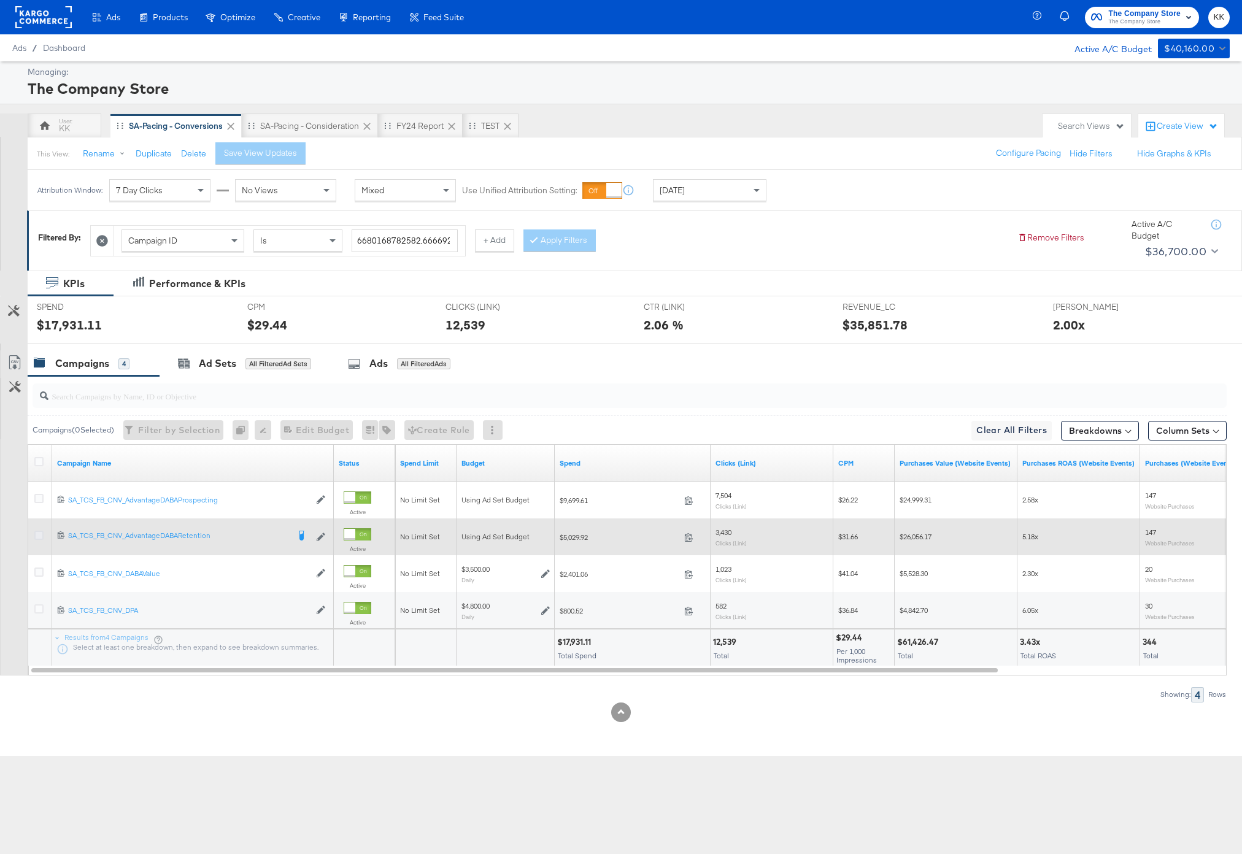
click at [39, 535] on icon at bounding box center [38, 535] width 9 height 9
click at [0, 0] on input "checkbox" at bounding box center [0, 0] width 0 height 0
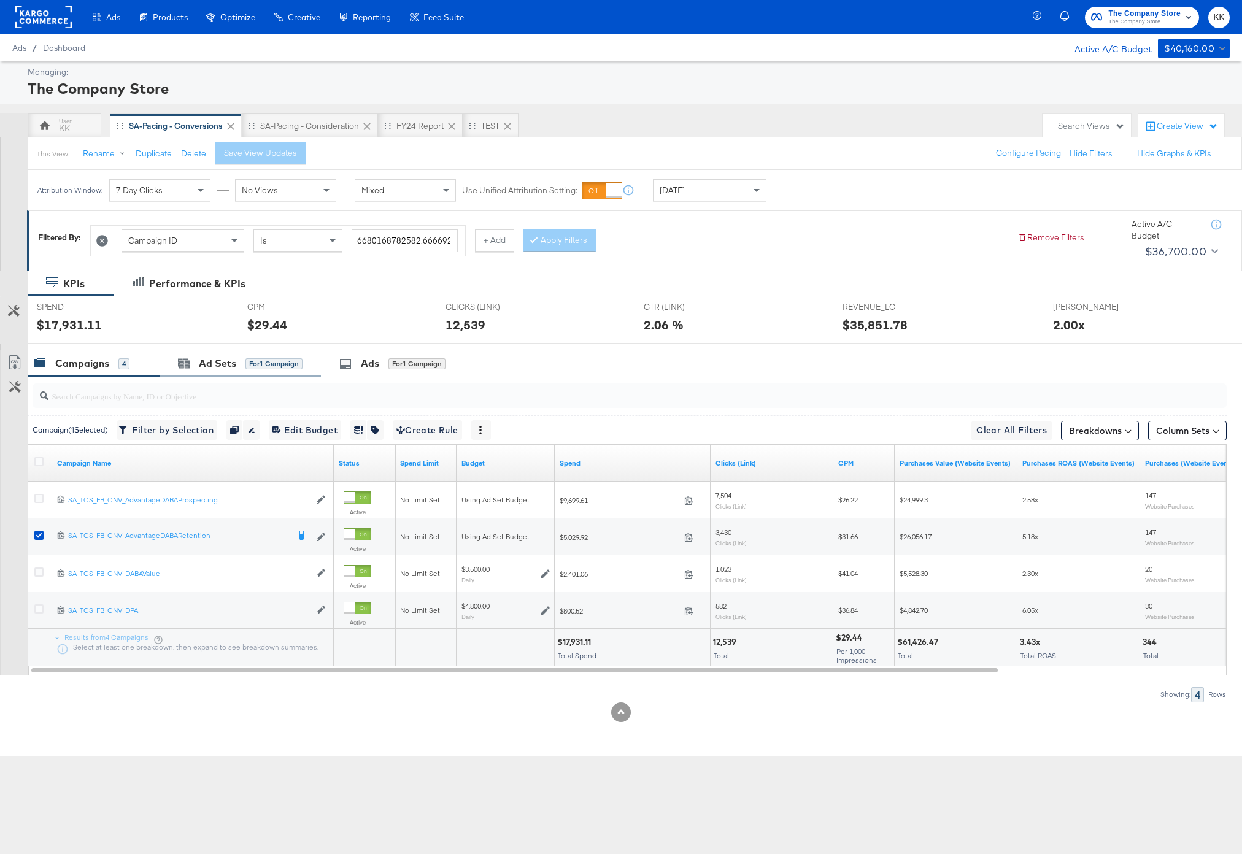
click at [255, 354] on div "Ad Sets for 1 Campaign" at bounding box center [240, 363] width 161 height 26
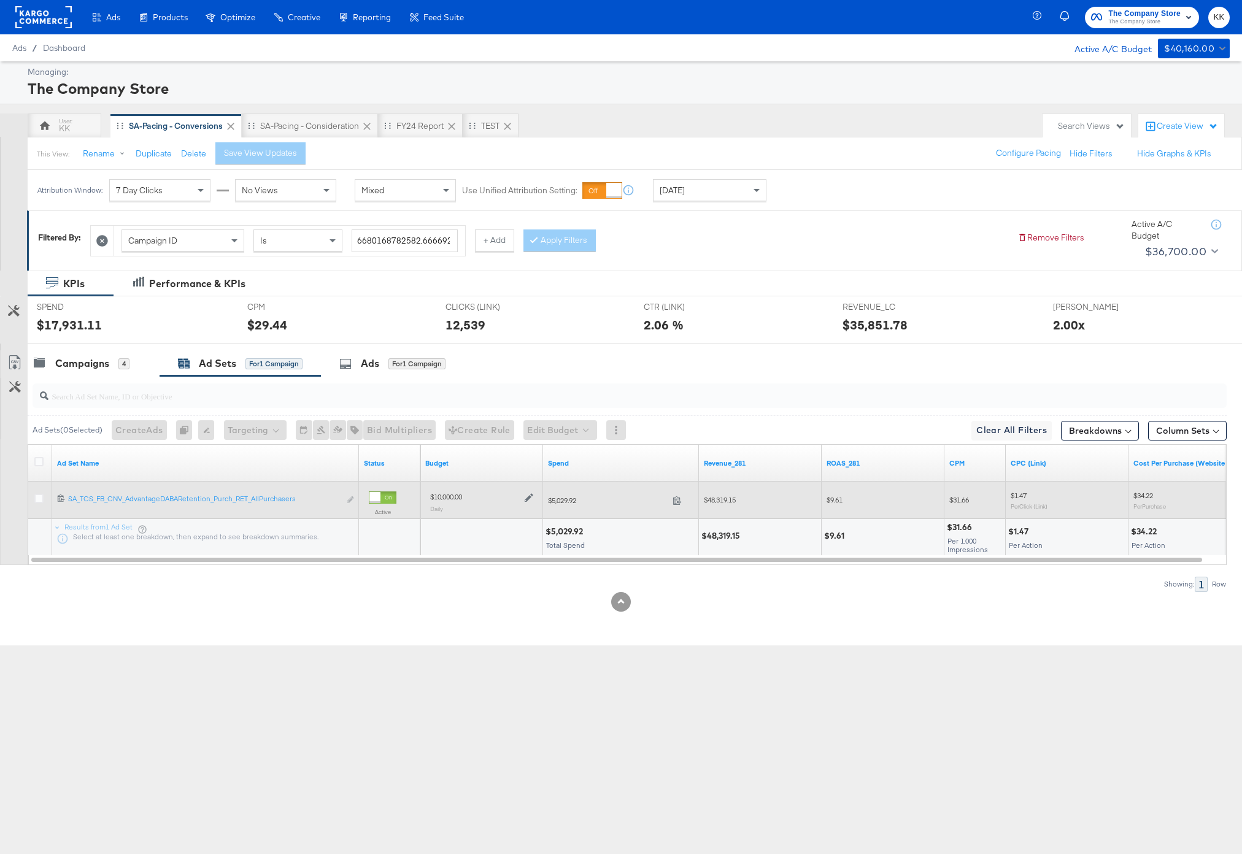
click at [528, 502] on icon at bounding box center [529, 497] width 9 height 9
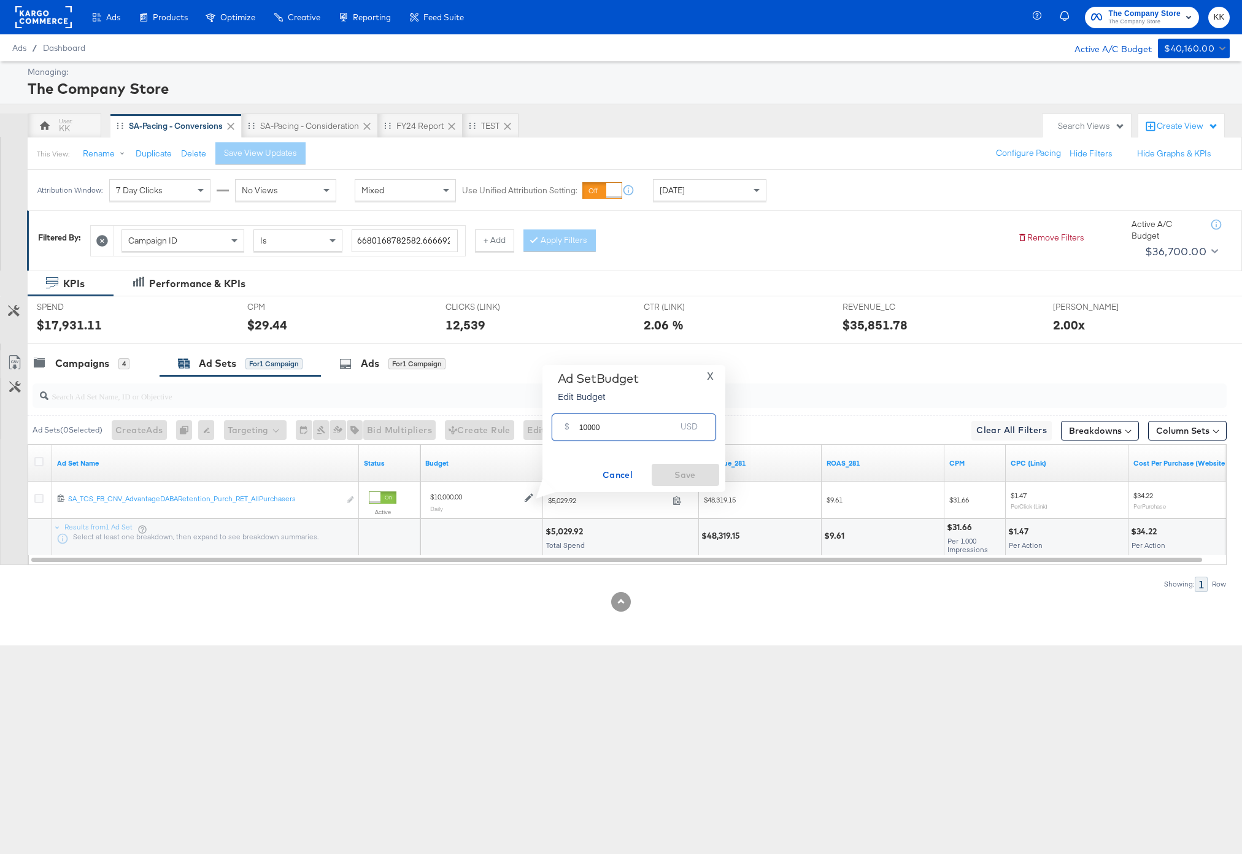
click at [584, 428] on input "10000" at bounding box center [627, 422] width 97 height 26
type input "12000"
click at [662, 462] on div "Ad Set Budget Edit Budget X $ 12000 USD Cancel Save" at bounding box center [634, 428] width 171 height 115
click at [692, 466] on button "Save" at bounding box center [686, 475] width 68 height 22
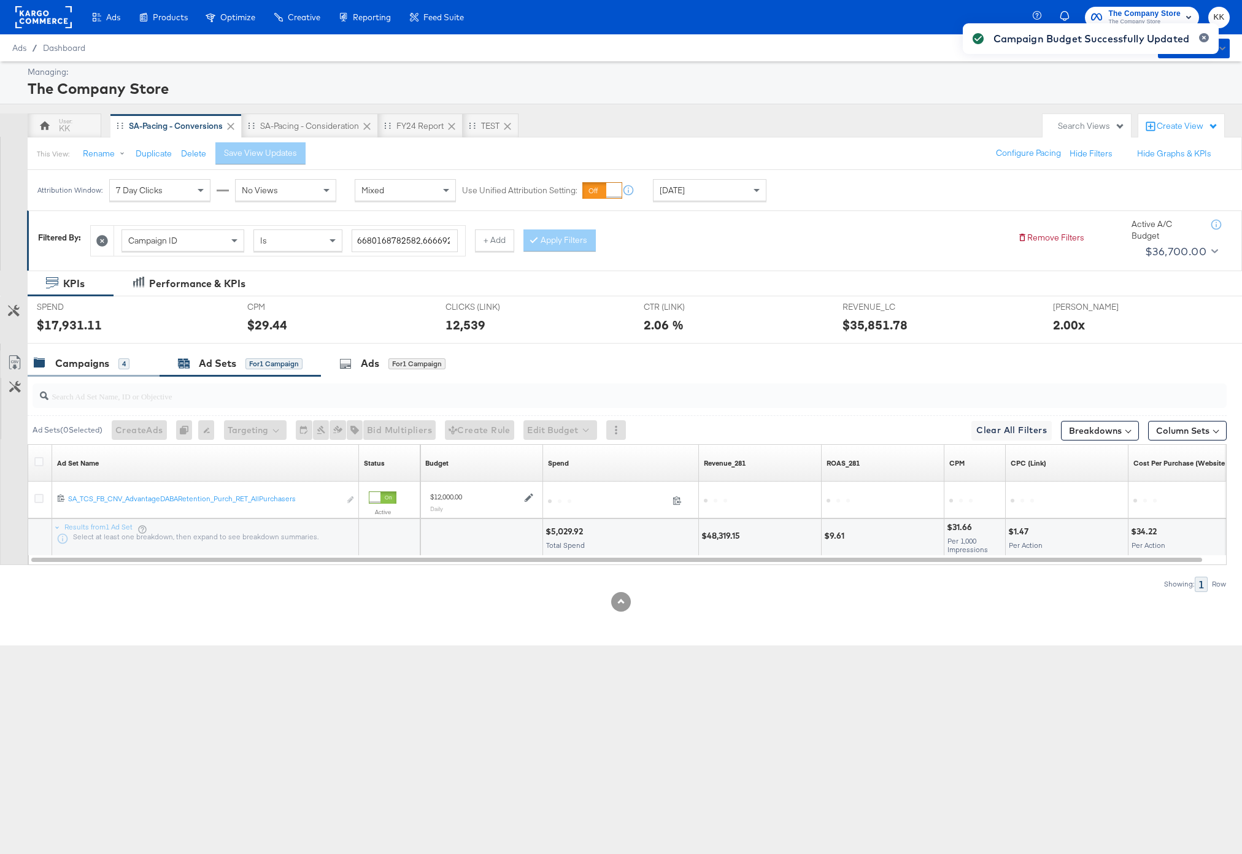
click at [80, 363] on div "Campaigns" at bounding box center [82, 364] width 54 height 14
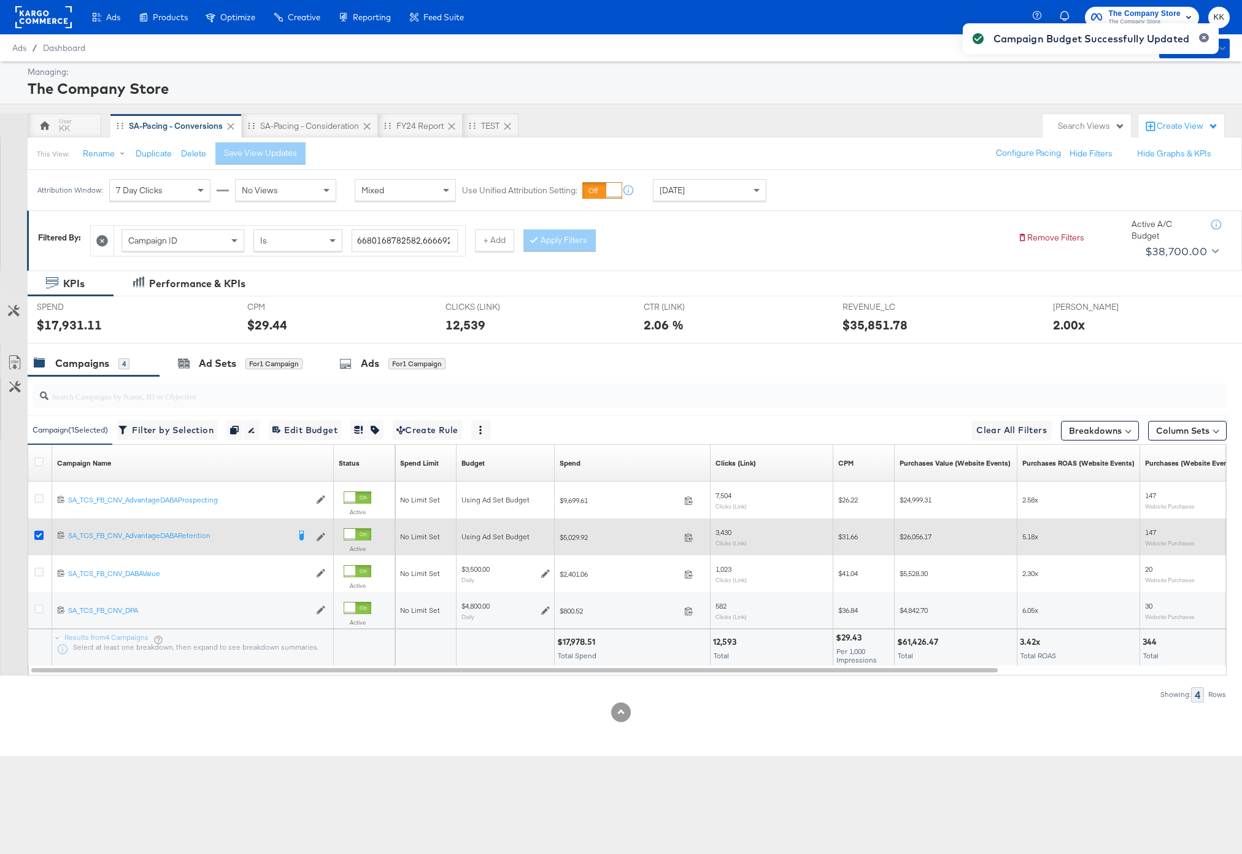
click at [39, 537] on icon at bounding box center [38, 535] width 9 height 9
click at [0, 0] on input "checkbox" at bounding box center [0, 0] width 0 height 0
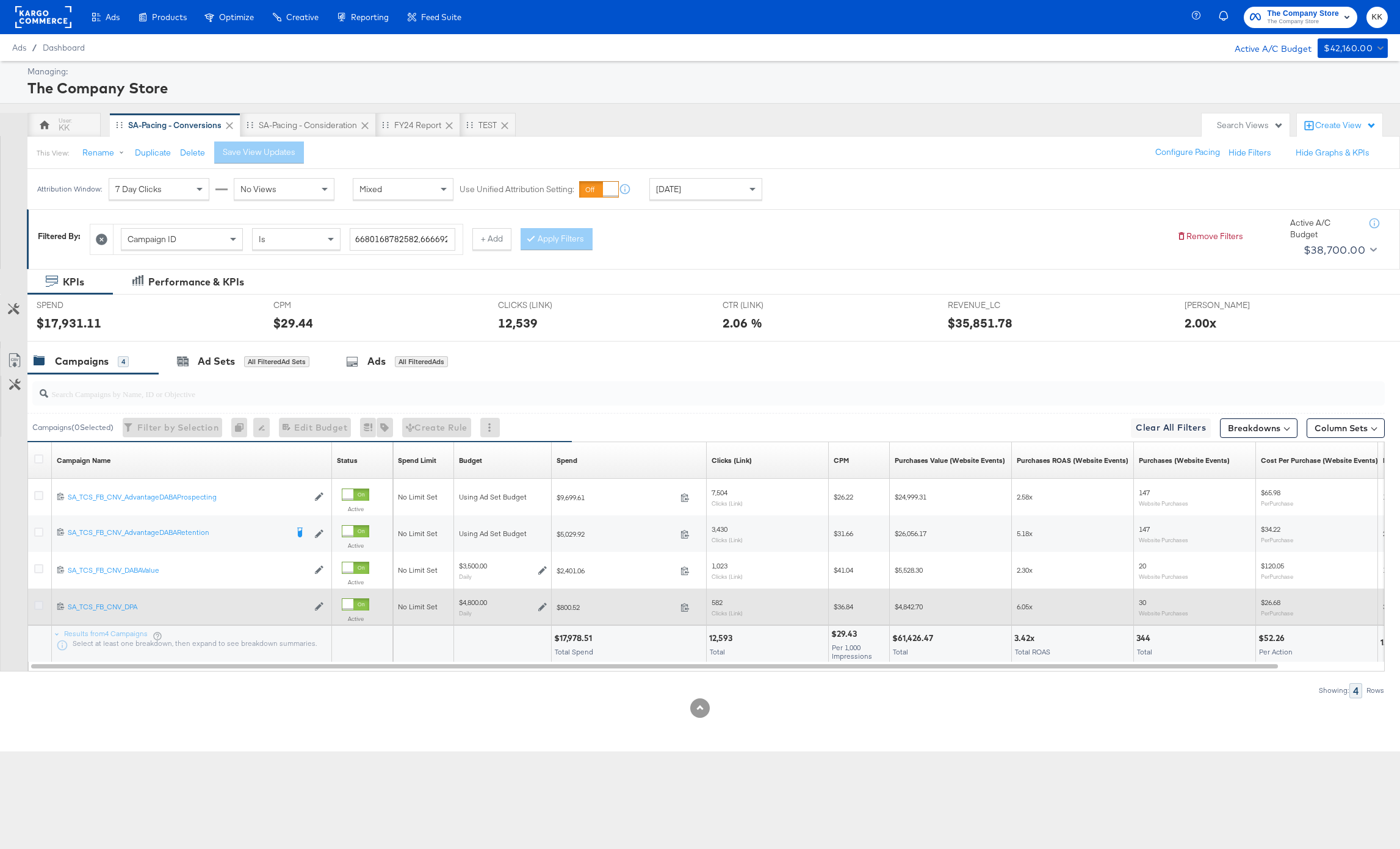
click at [39, 604] on icon at bounding box center [38, 605] width 9 height 9
click at [0, 0] on input "checkbox" at bounding box center [0, 0] width 0 height 0
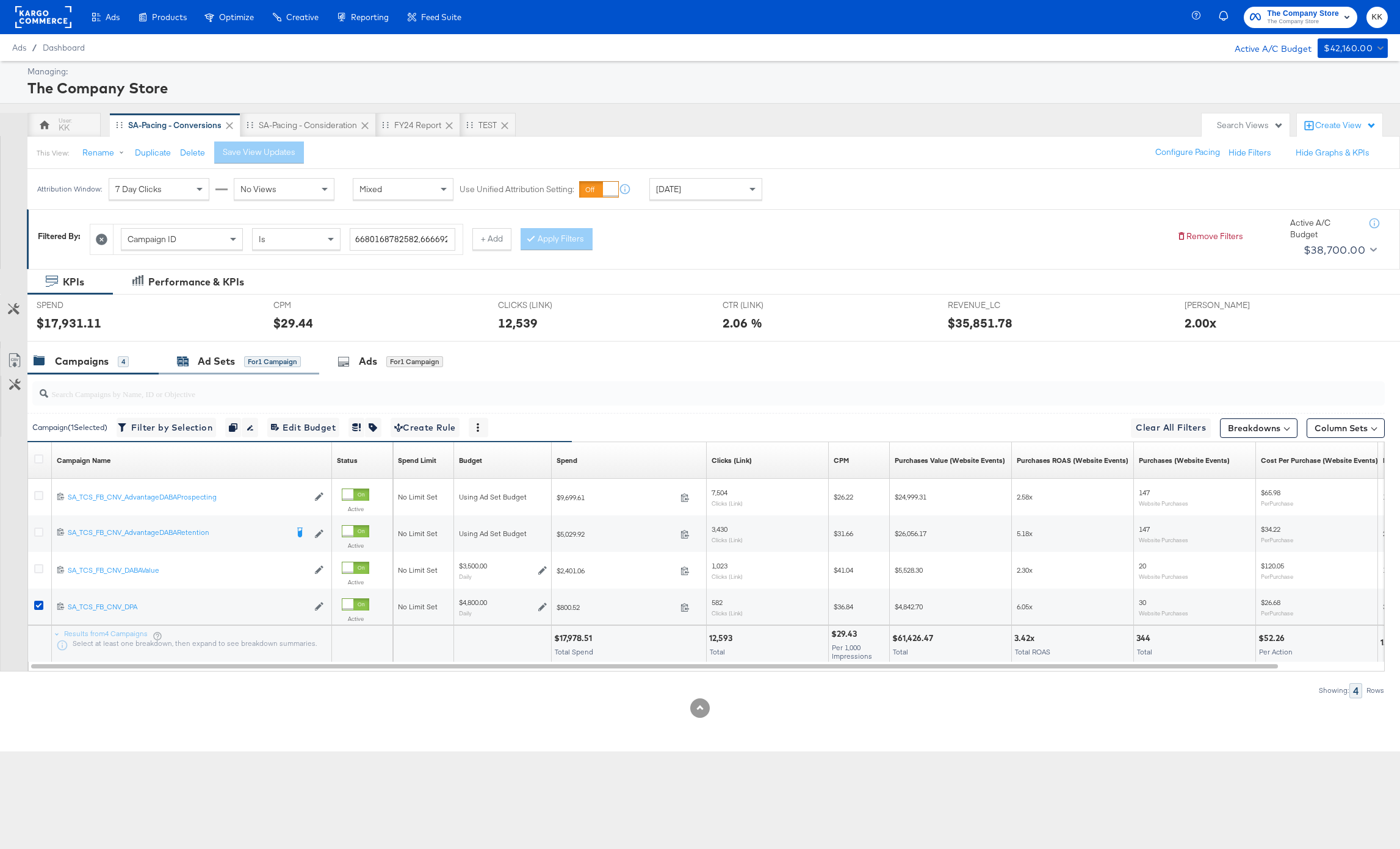
click at [277, 355] on div "Ad Sets for 1 Campaign" at bounding box center [239, 362] width 124 height 14
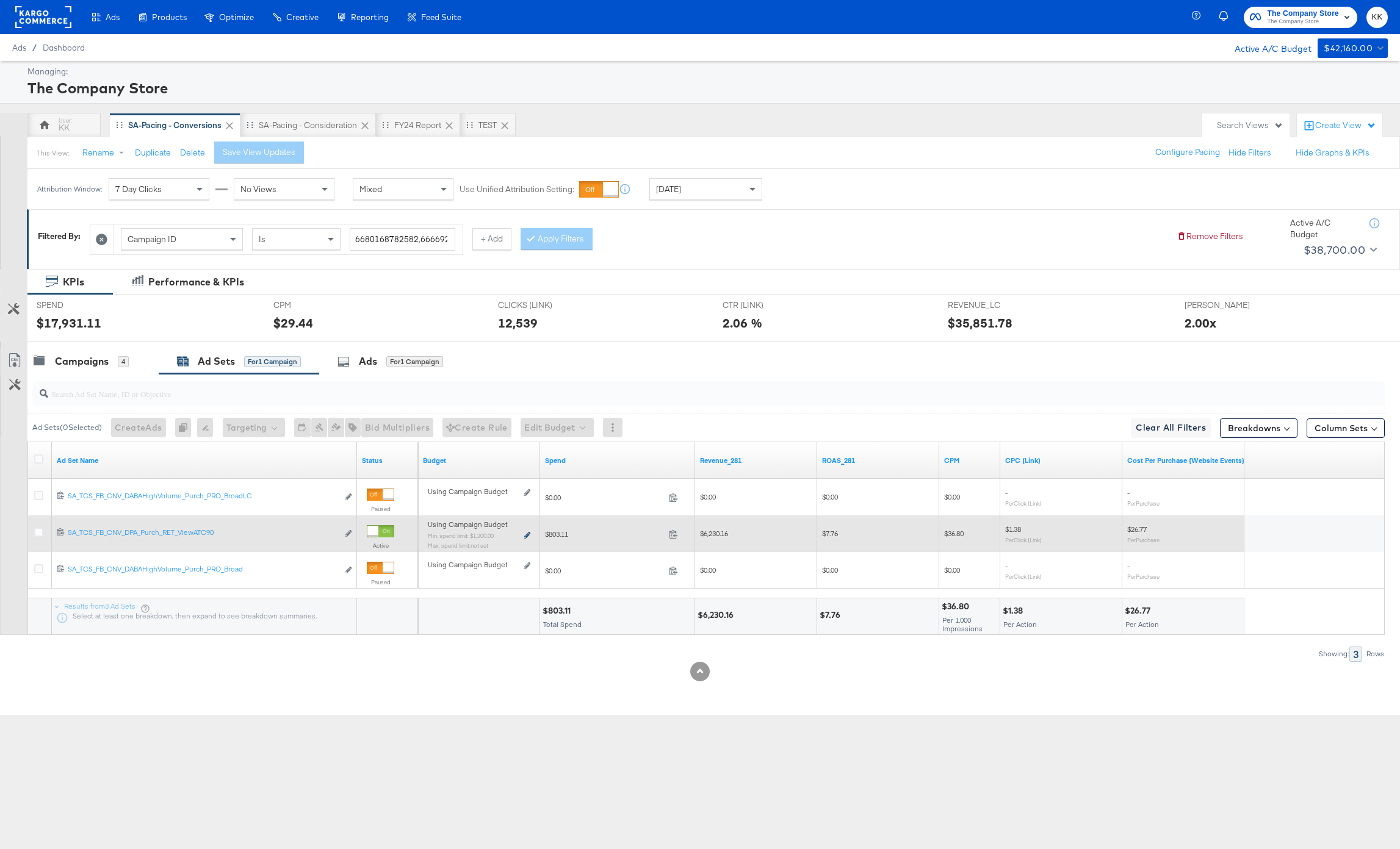
click at [525, 537] on icon at bounding box center [527, 535] width 6 height 7
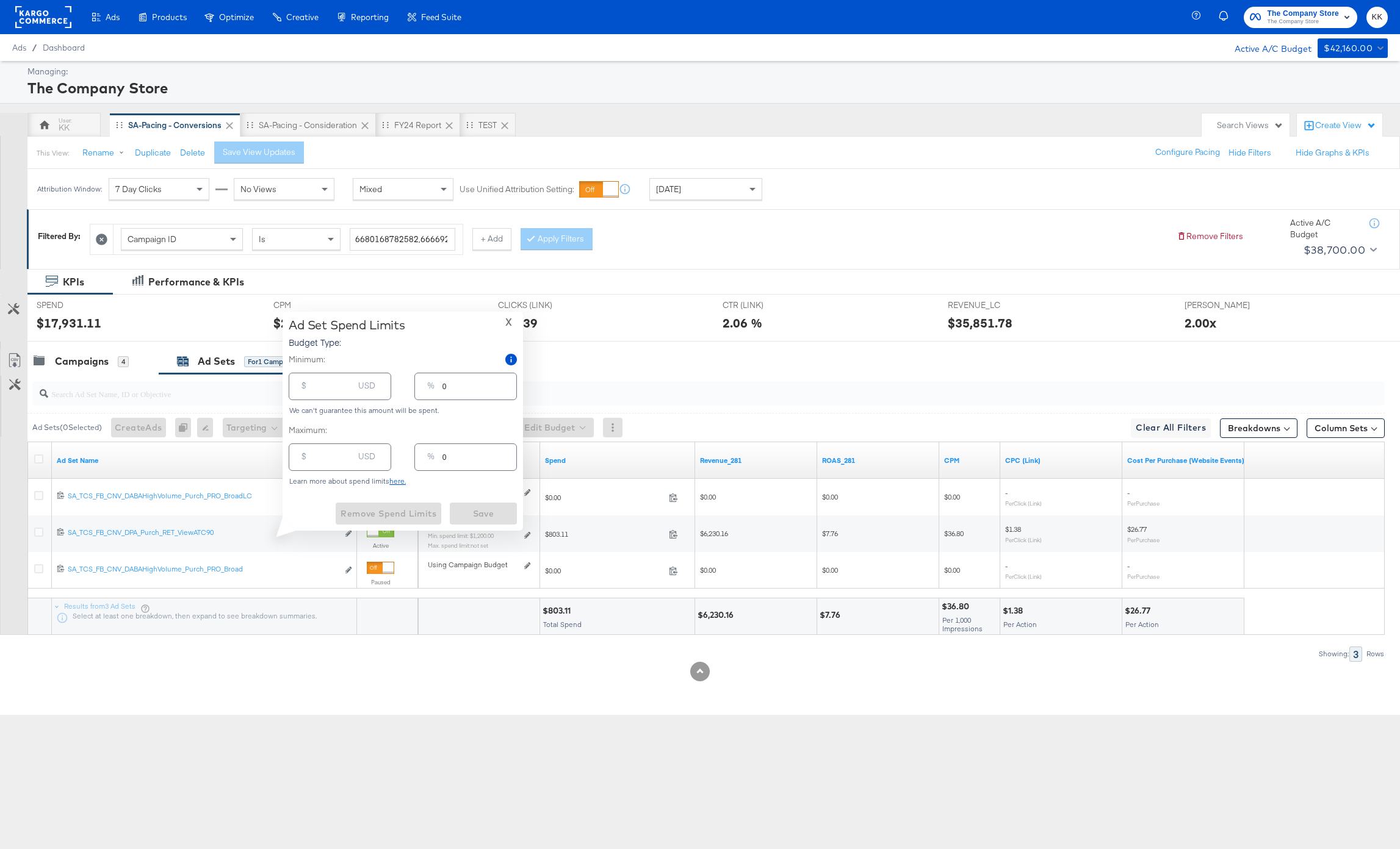
type input "1200.00"
type input "25"
click at [314, 457] on input "number" at bounding box center [333, 452] width 39 height 26
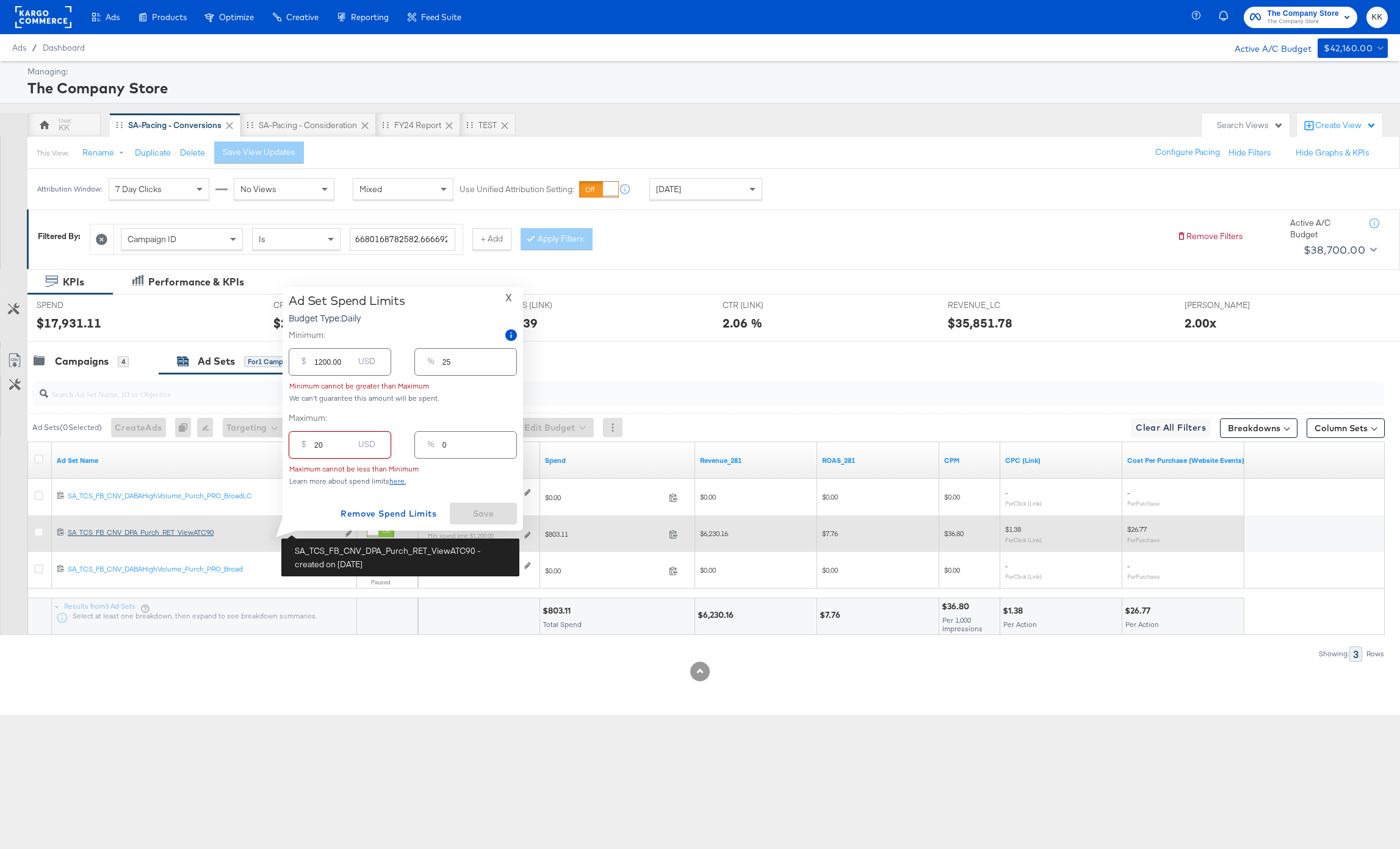
type input "200"
type input "4"
type input "2000"
type input "42"
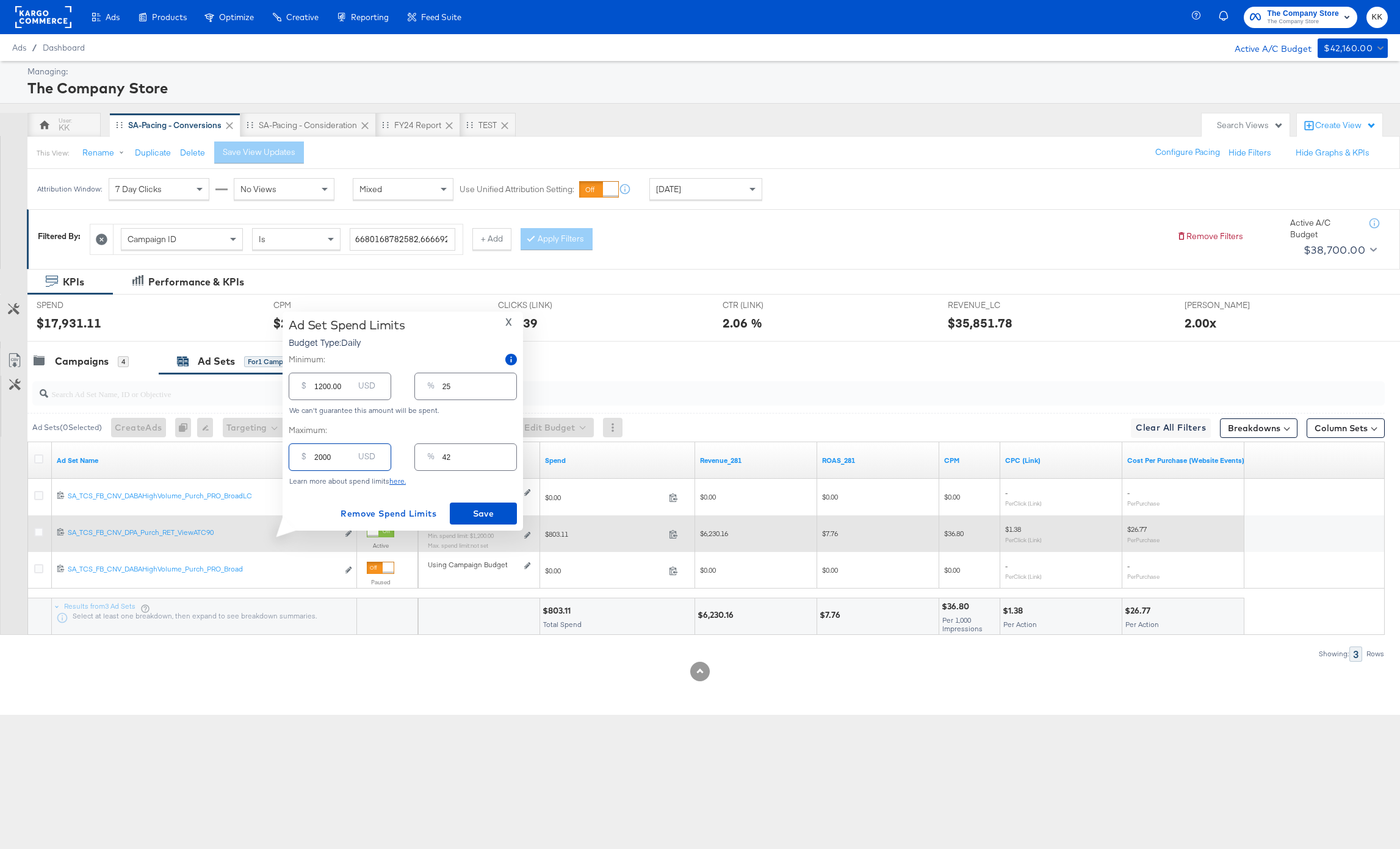
type input "2000.00"
click at [479, 535] on sub "Min. spend limit: $1,200.00" at bounding box center [460, 535] width 66 height 7
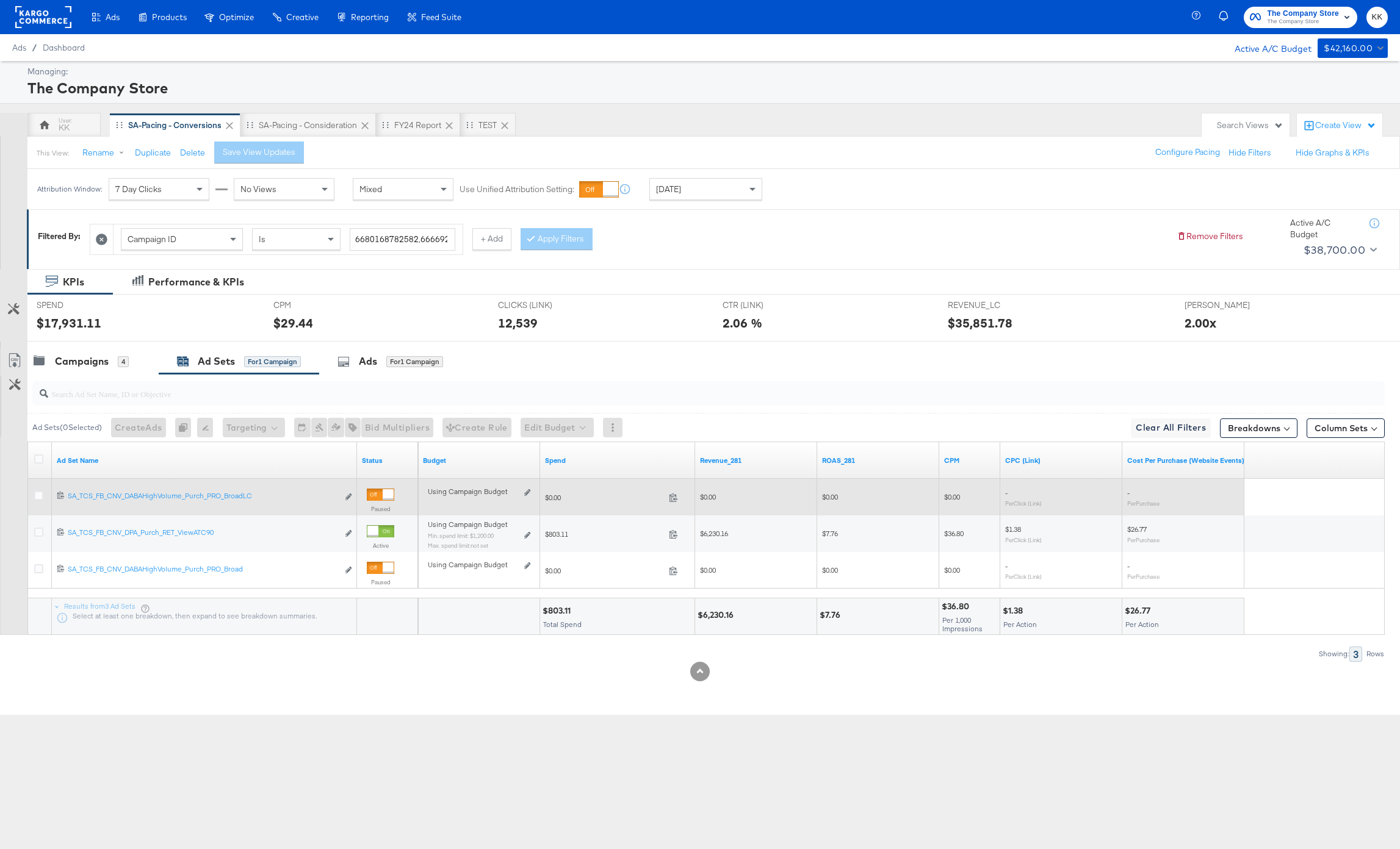
click at [497, 513] on div "Using Campaign Budget Edit spend limits" at bounding box center [478, 497] width 122 height 37
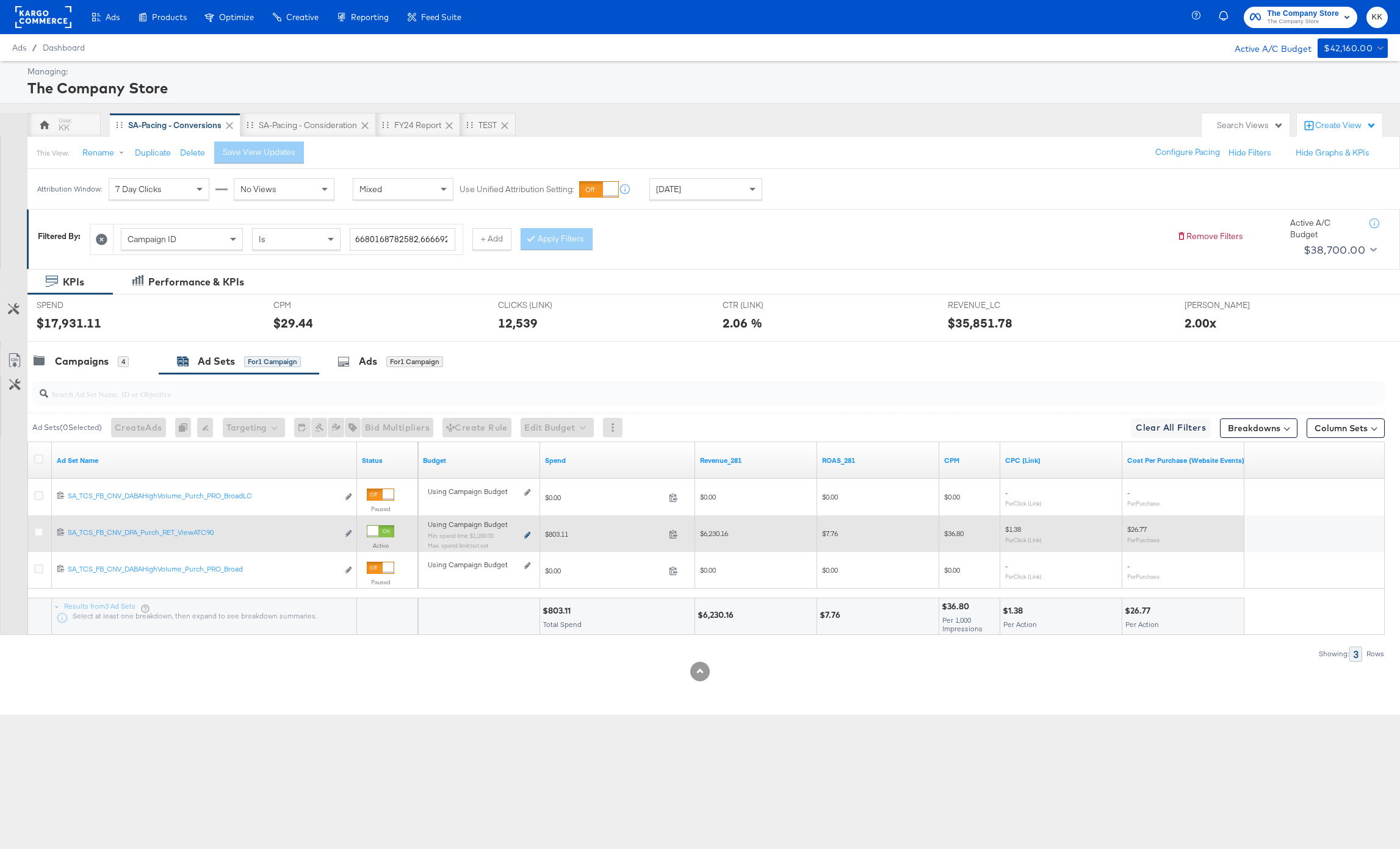
click at [525, 533] on icon at bounding box center [527, 535] width 6 height 7
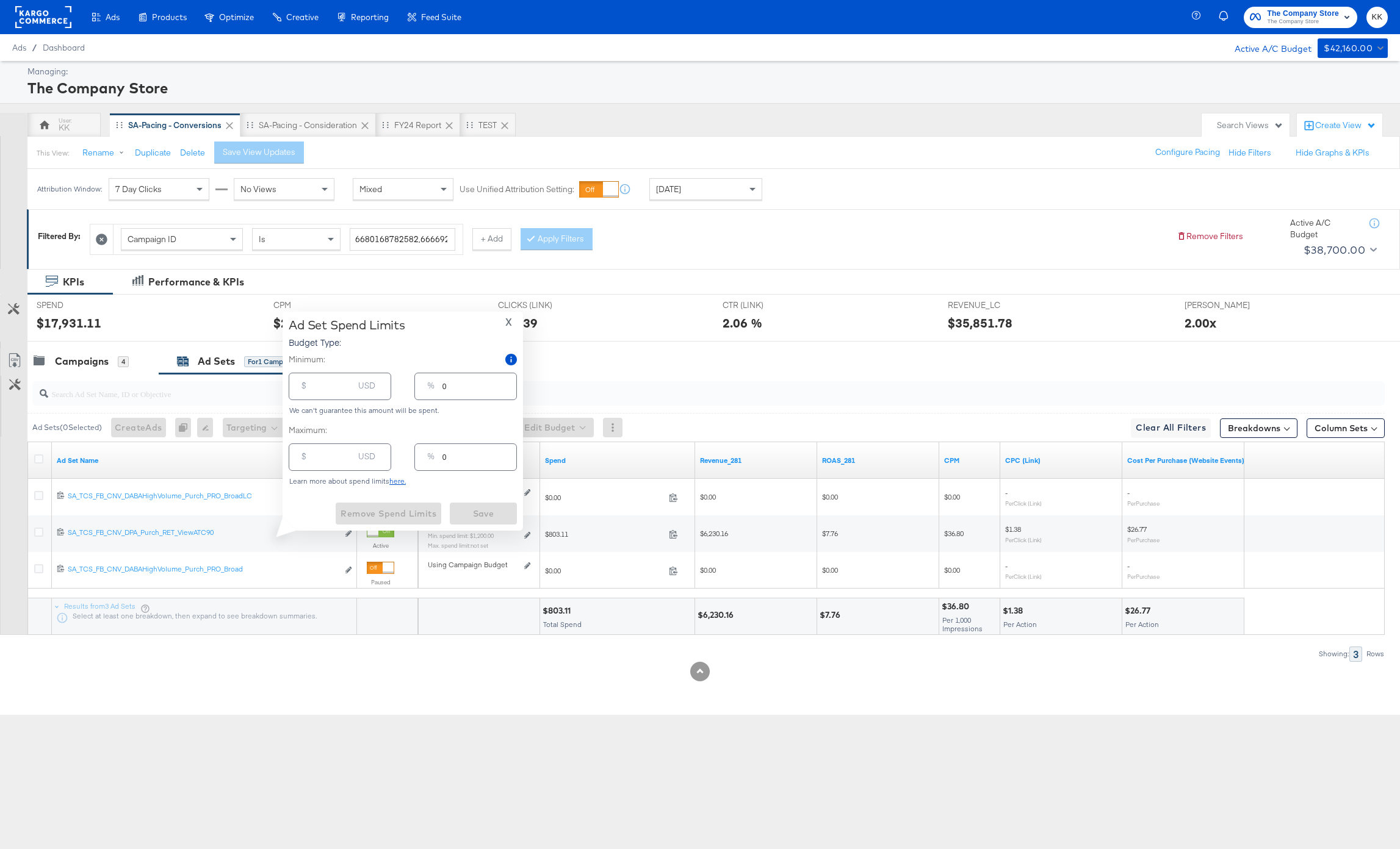
type input "1200.00"
type input "25"
click at [311, 464] on div "$ USD" at bounding box center [339, 457] width 102 height 28
type input "200"
type input "4"
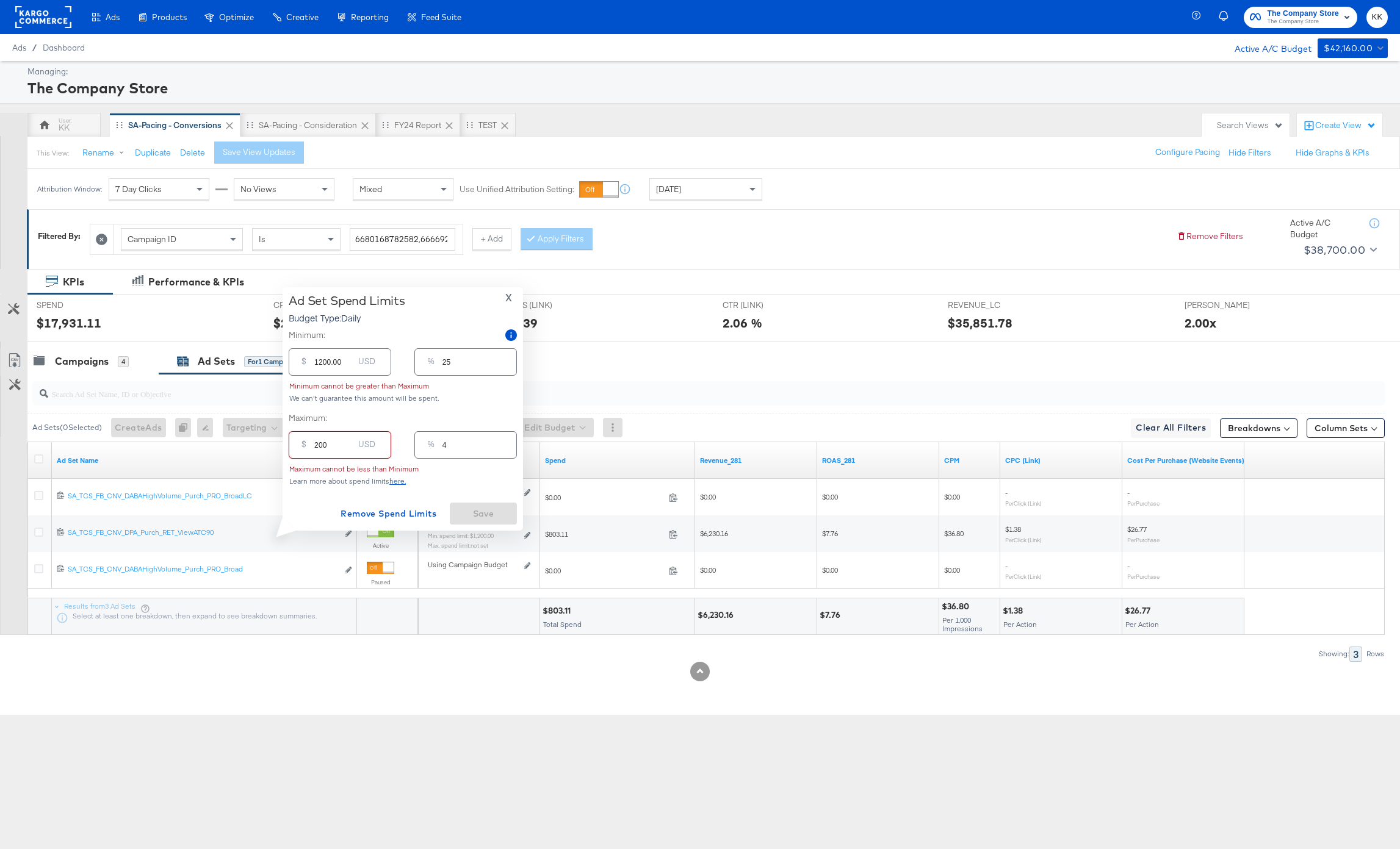
type input "2000"
type input "42"
type input "2000.00"
click at [482, 518] on span "Save" at bounding box center [483, 513] width 58 height 15
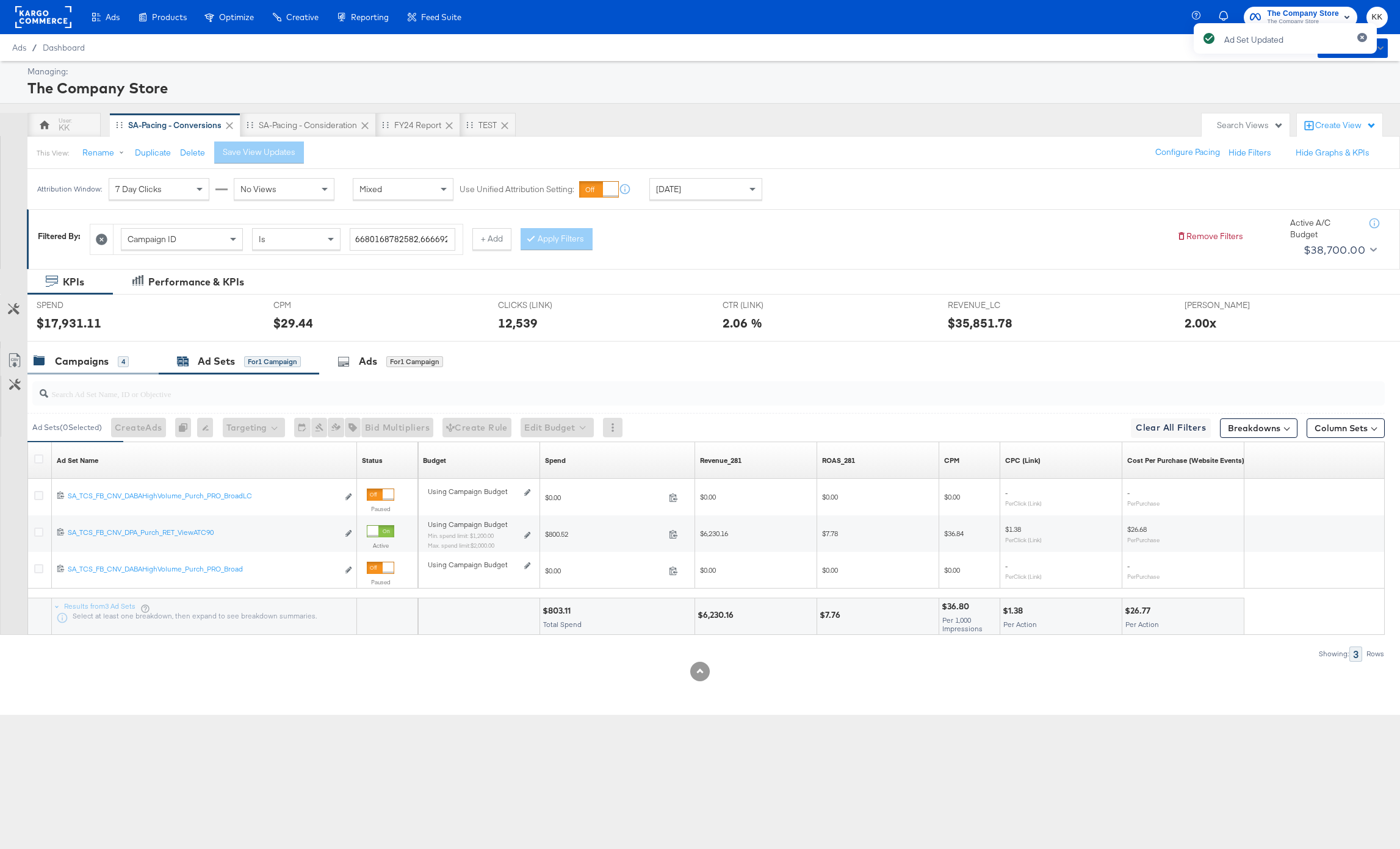
click at [88, 372] on div "Campaigns 4" at bounding box center [93, 361] width 131 height 26
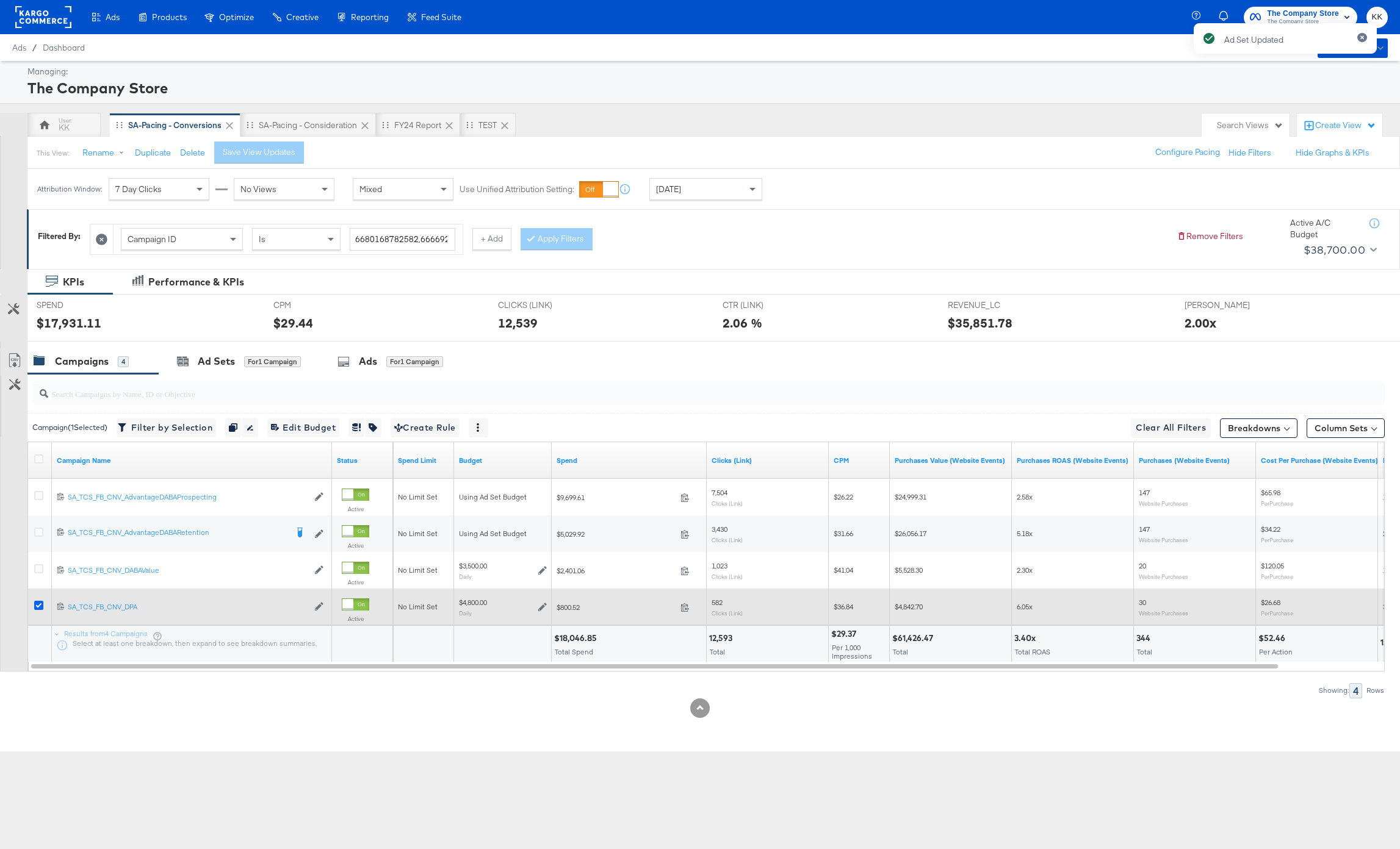
click at [38, 607] on icon at bounding box center [38, 605] width 9 height 9
click at [0, 0] on input "checkbox" at bounding box center [0, 0] width 0 height 0
